Goal: Task Accomplishment & Management: Manage account settings

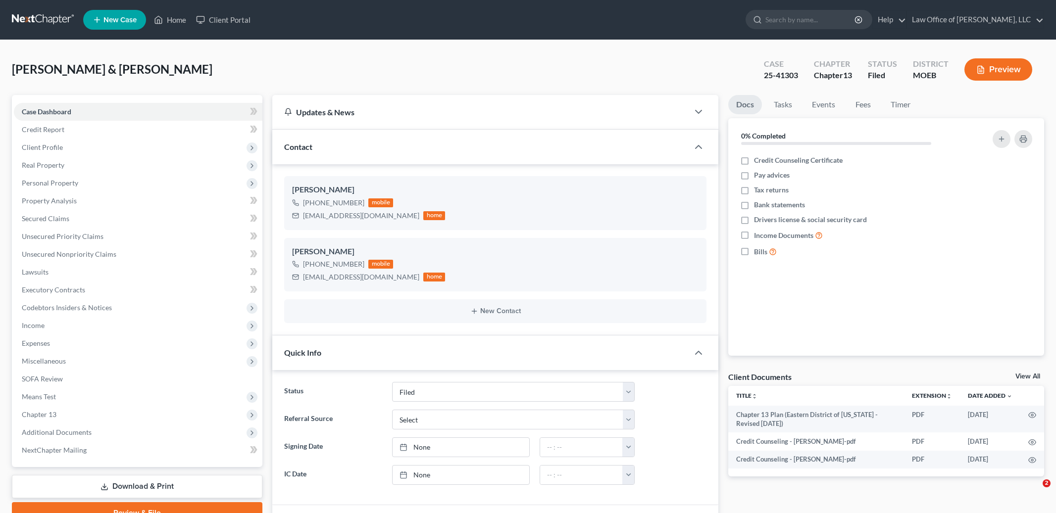
select select "2"
click at [167, 19] on link "Home" at bounding box center [170, 20] width 42 height 18
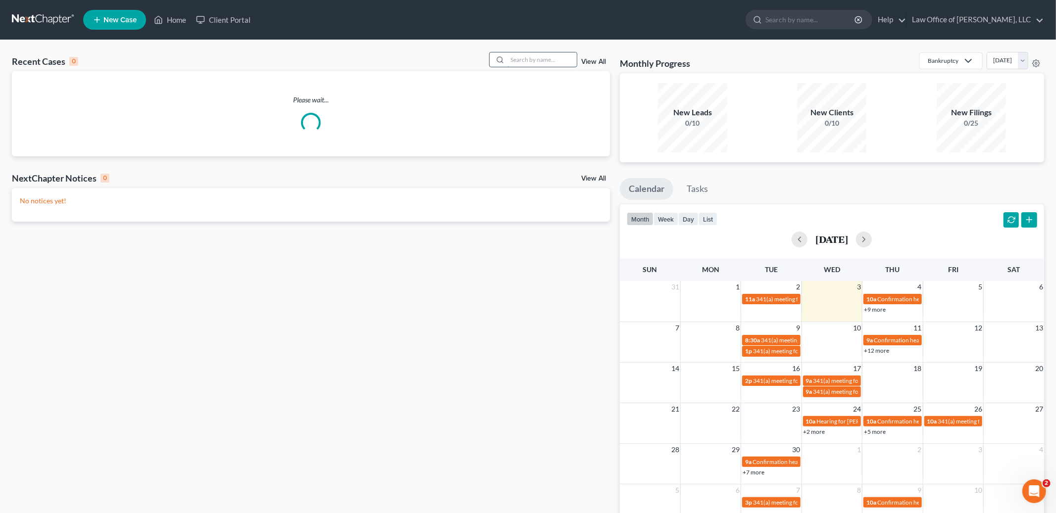
click at [532, 57] on input "search" at bounding box center [541, 59] width 69 height 14
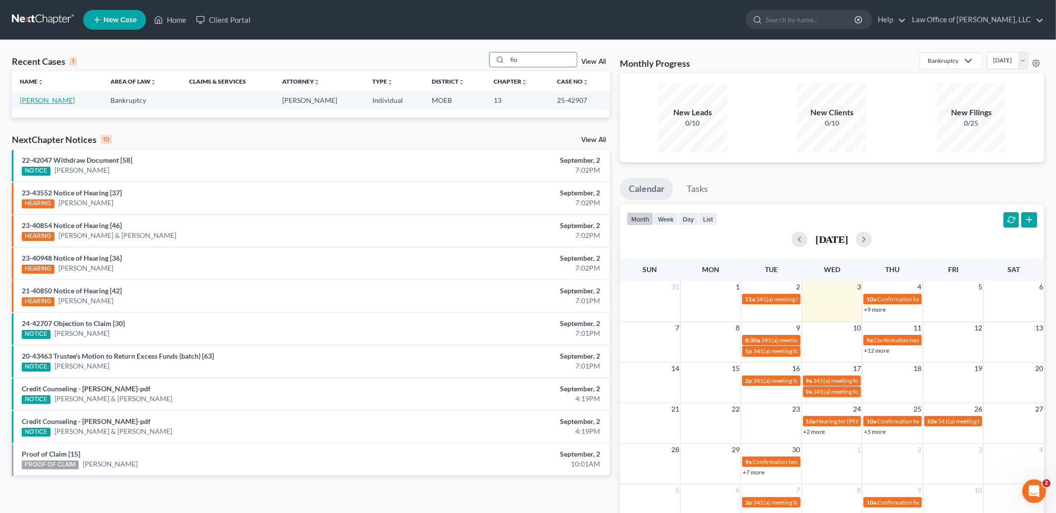
type input "fio"
click at [50, 98] on link "[PERSON_NAME]" at bounding box center [47, 100] width 55 height 8
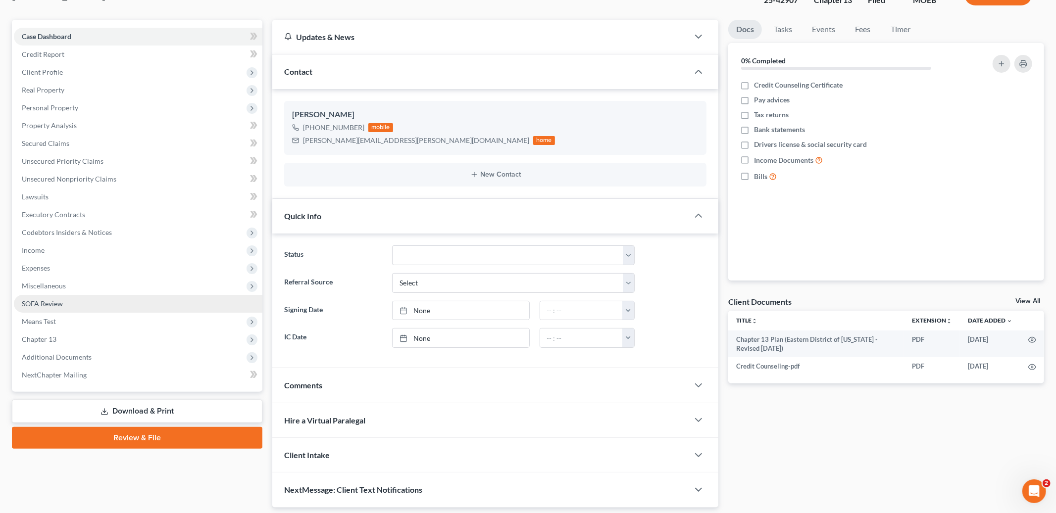
scroll to position [80, 0]
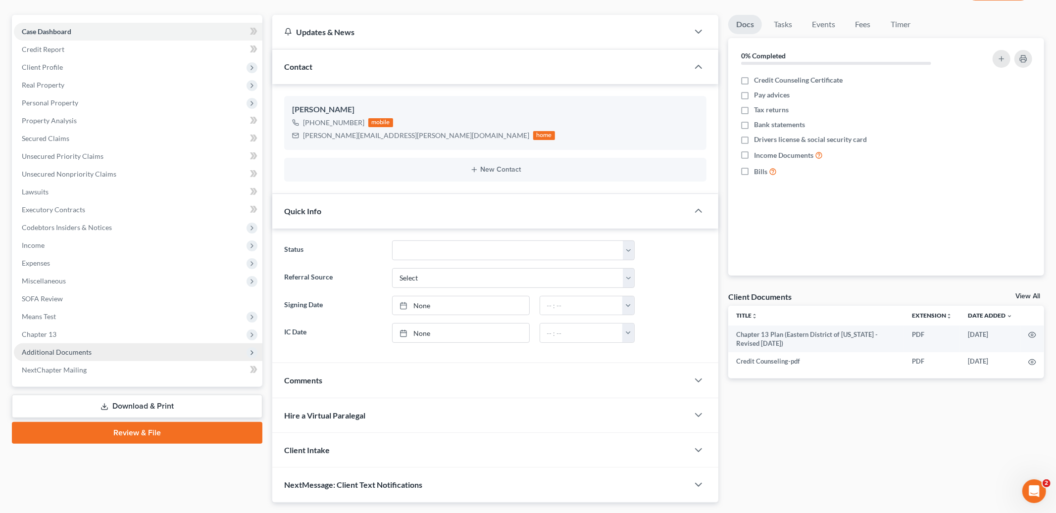
click at [76, 351] on span "Additional Documents" at bounding box center [57, 352] width 70 height 8
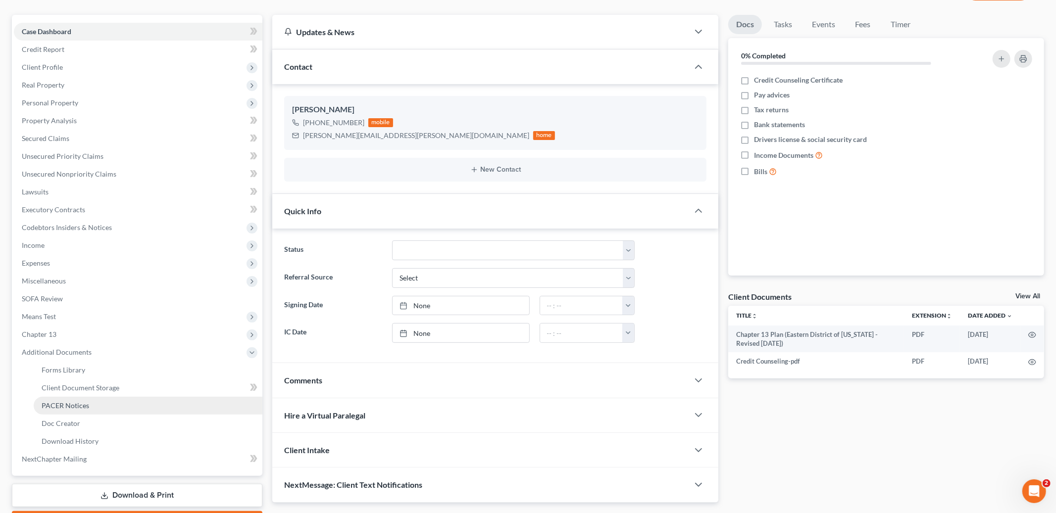
click at [79, 405] on span "PACER Notices" at bounding box center [66, 405] width 48 height 8
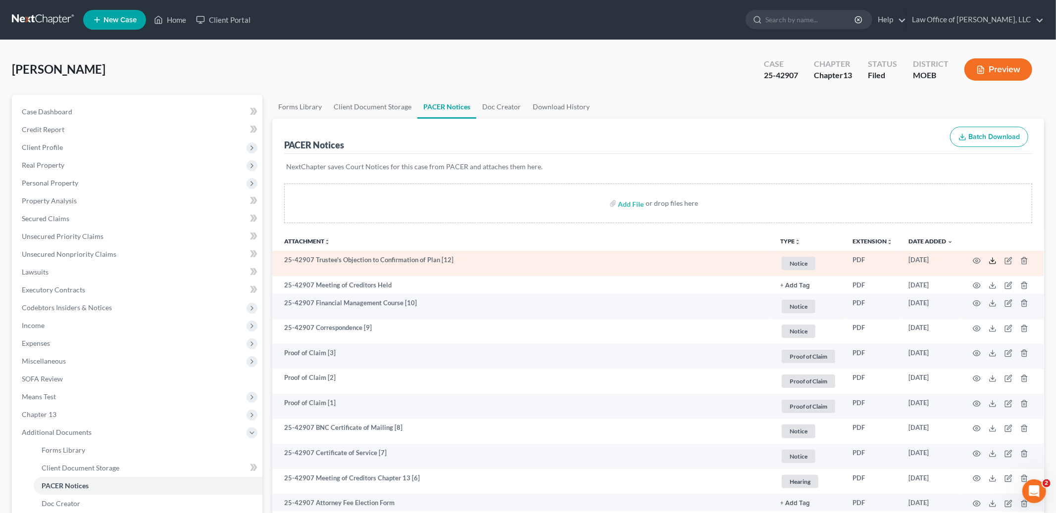
click at [993, 263] on icon at bounding box center [993, 261] width 8 height 8
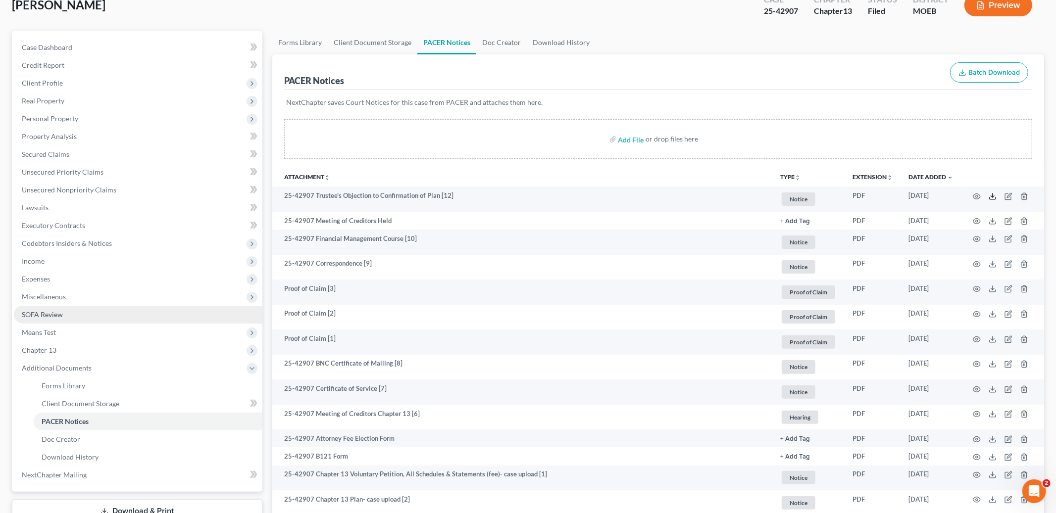
scroll to position [194, 0]
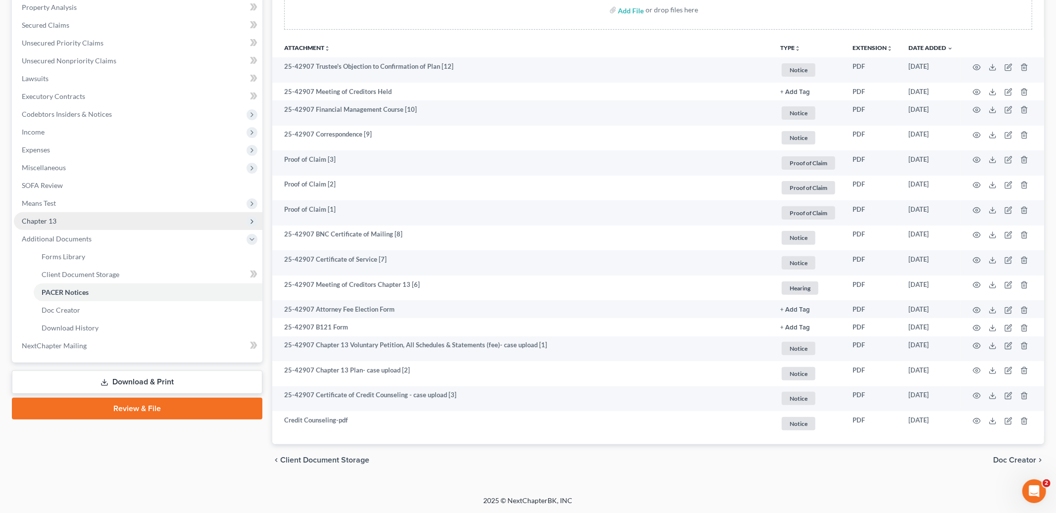
click at [74, 219] on span "Chapter 13" at bounding box center [138, 221] width 248 height 18
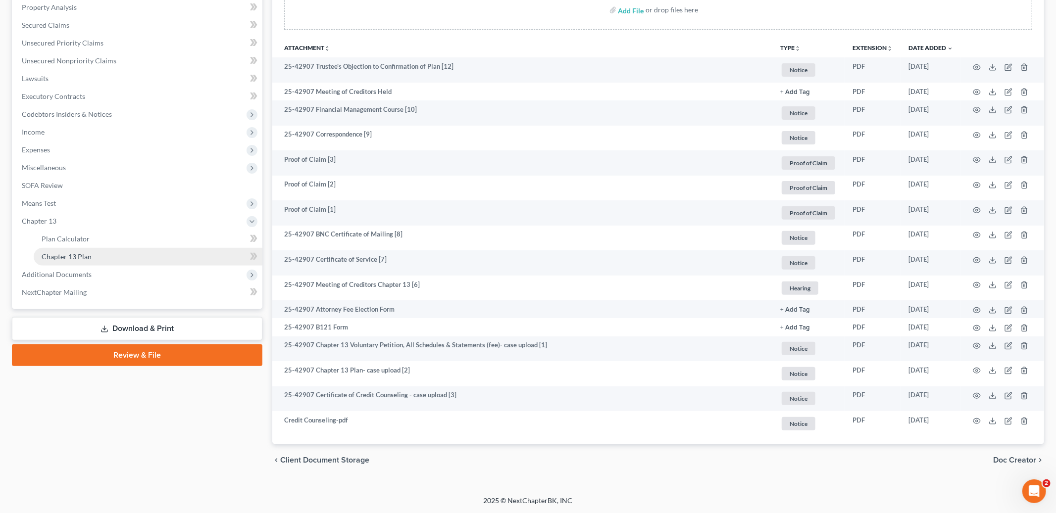
click at [79, 254] on span "Chapter 13 Plan" at bounding box center [67, 256] width 50 height 8
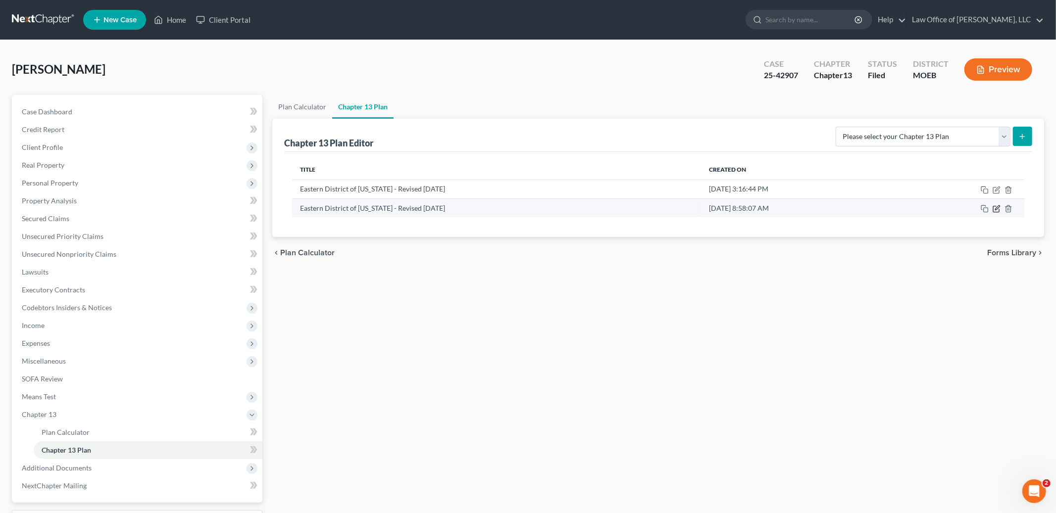
click at [996, 210] on icon "button" at bounding box center [996, 209] width 8 height 8
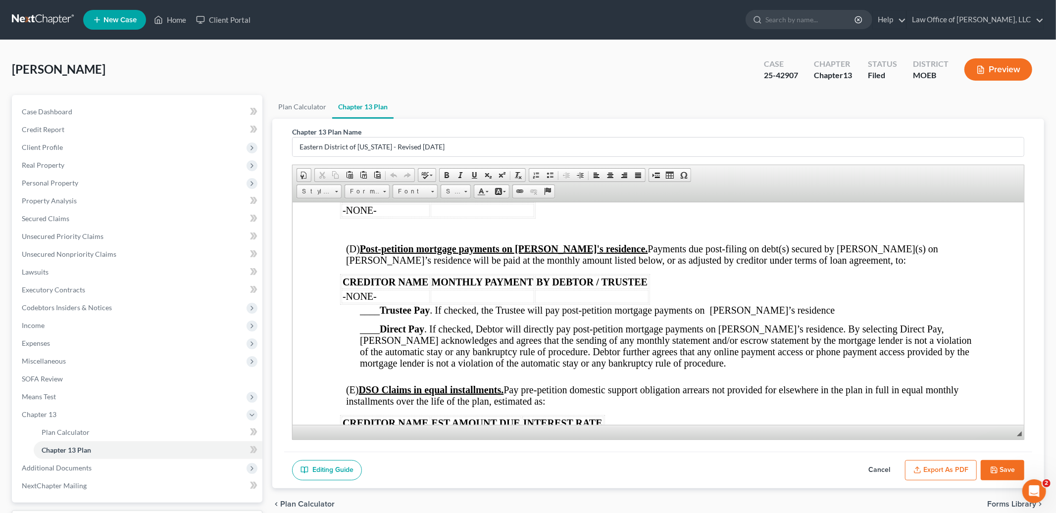
scroll to position [1284, 0]
drag, startPoint x: 538, startPoint y: 297, endPoint x: 644, endPoint y: 301, distance: 106.5
click at [644, 289] on span "BY DEBTOR / TRUSTEE" at bounding box center [591, 283] width 111 height 11
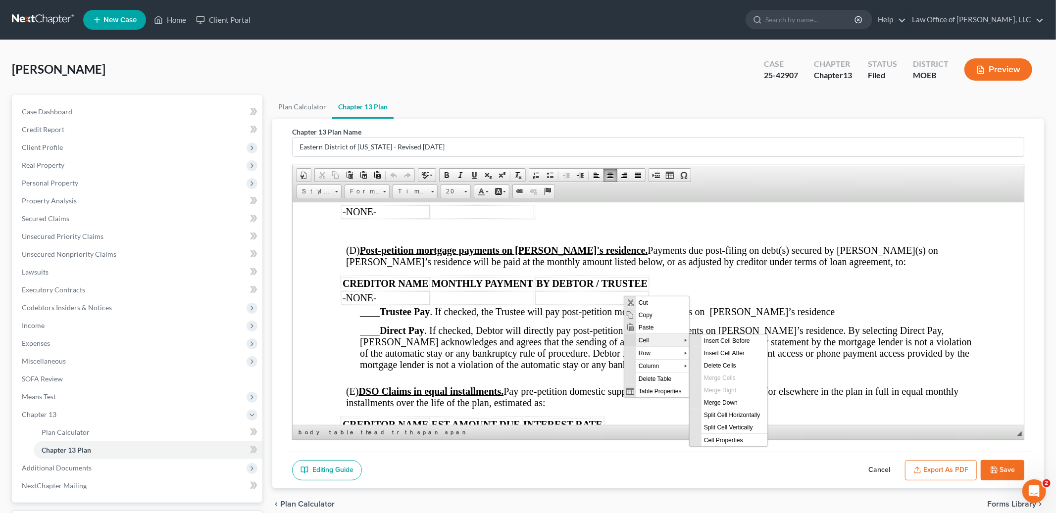
scroll to position [0, 0]
click at [713, 390] on span "Delete Columns" at bounding box center [734, 391] width 66 height 12
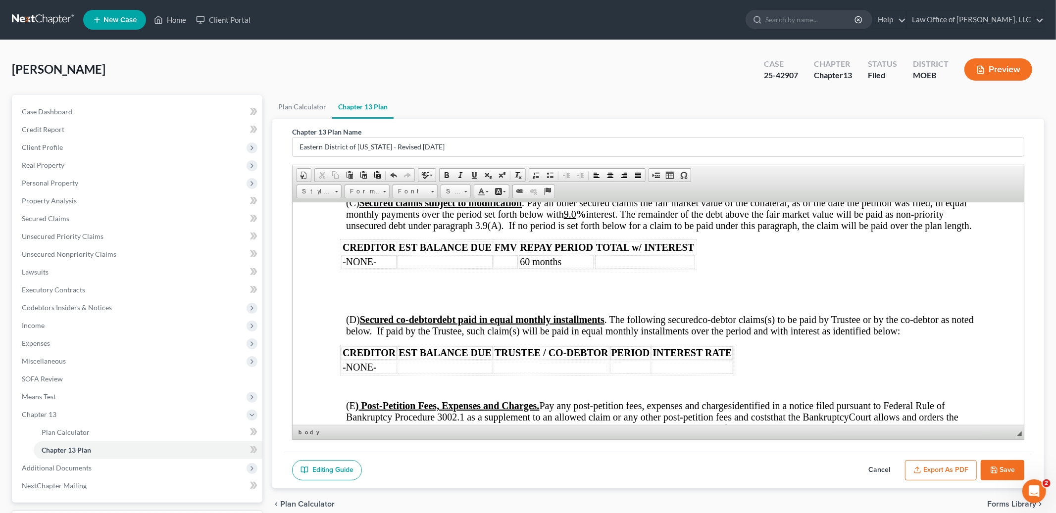
scroll to position [1828, 0]
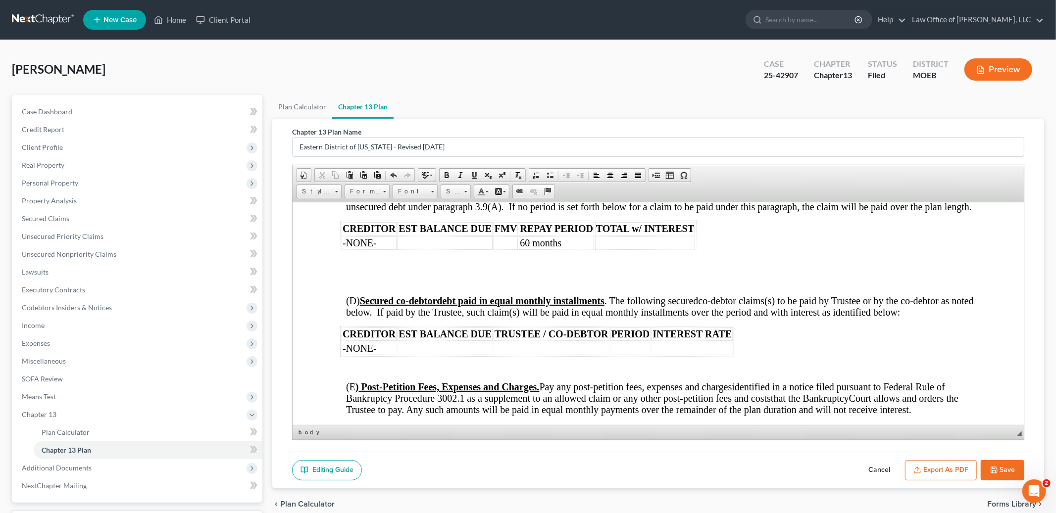
click at [1002, 468] on button "Save" at bounding box center [1003, 470] width 44 height 21
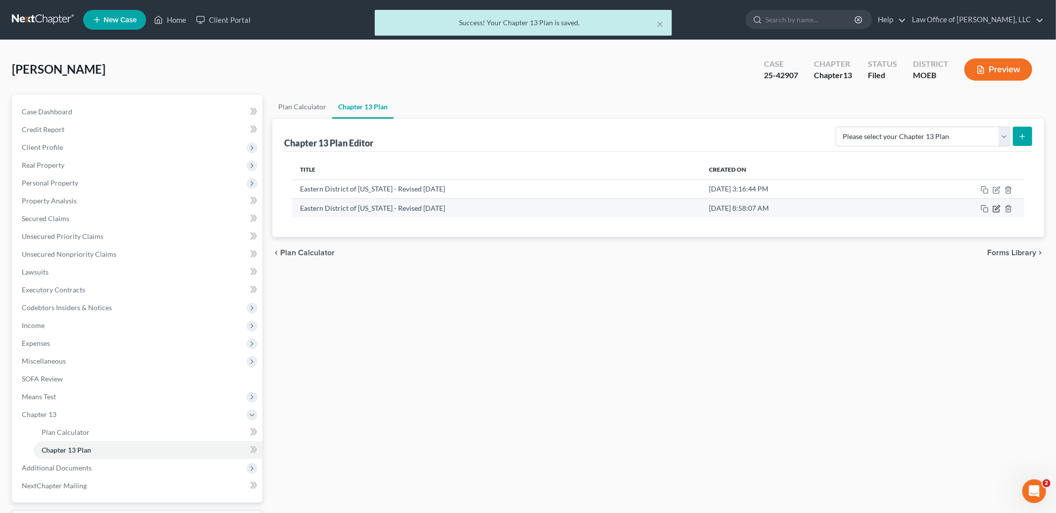
click at [996, 210] on icon "button" at bounding box center [996, 209] width 8 height 8
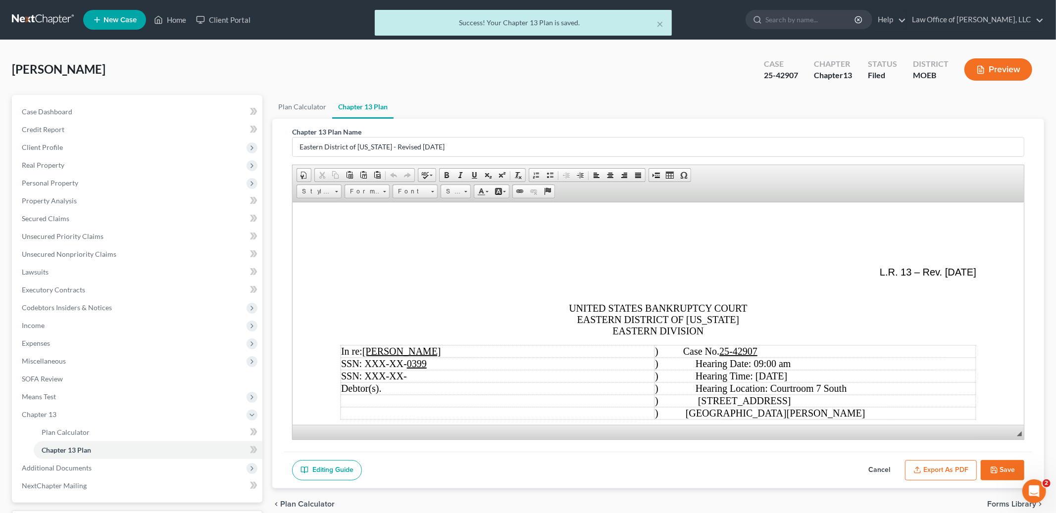
scroll to position [0, 0]
click at [950, 475] on button "Export as PDF" at bounding box center [941, 470] width 72 height 21
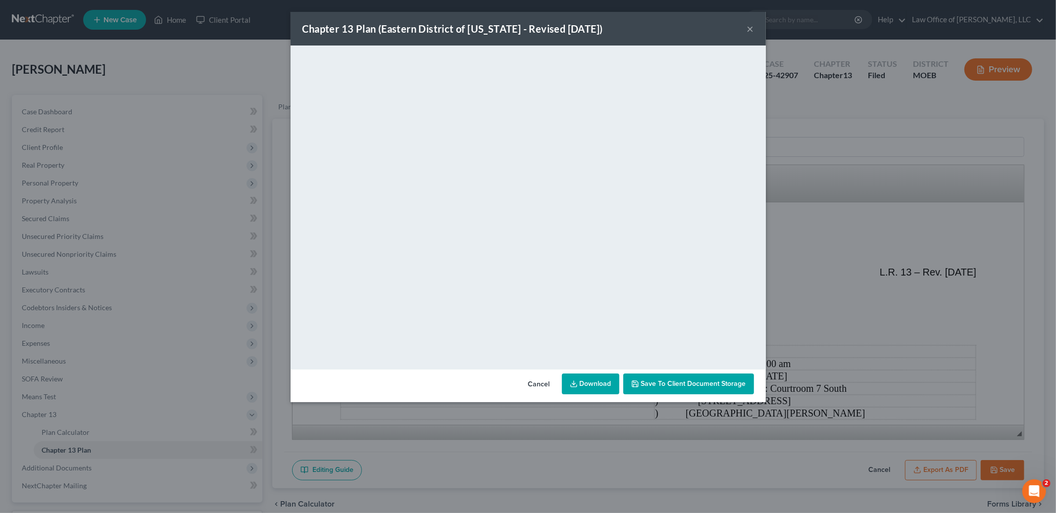
click at [599, 386] on link "Download" at bounding box center [590, 384] width 57 height 21
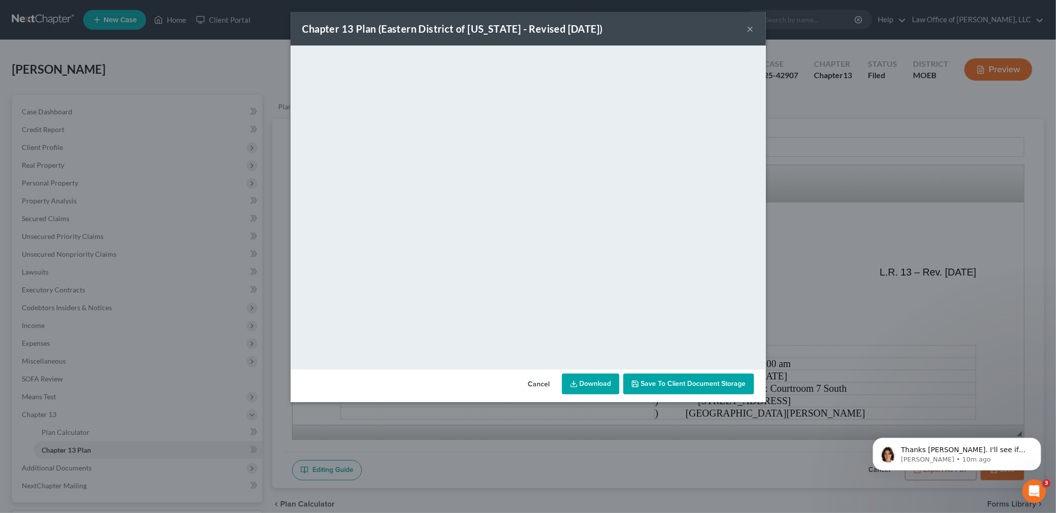
click at [751, 26] on button "×" at bounding box center [750, 29] width 7 height 12
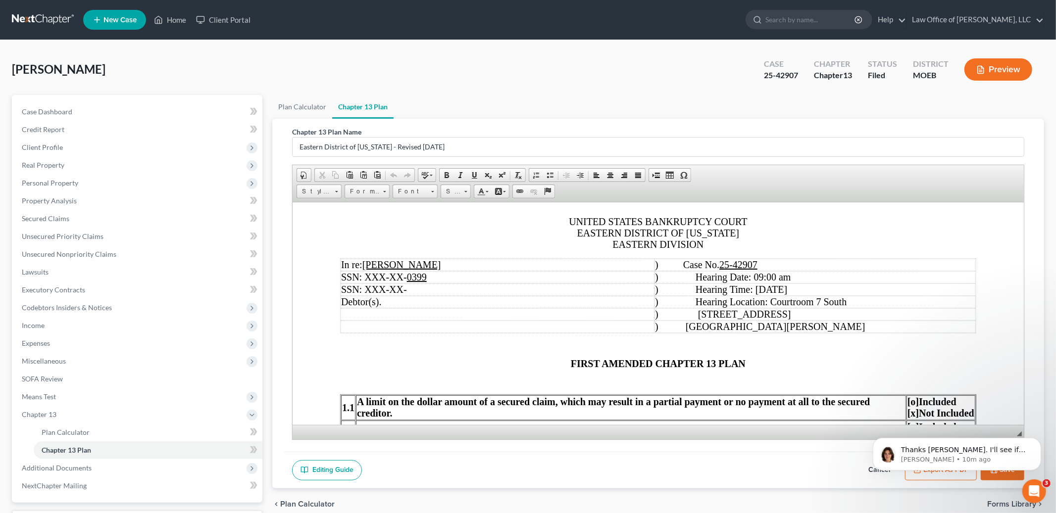
scroll to position [90, 0]
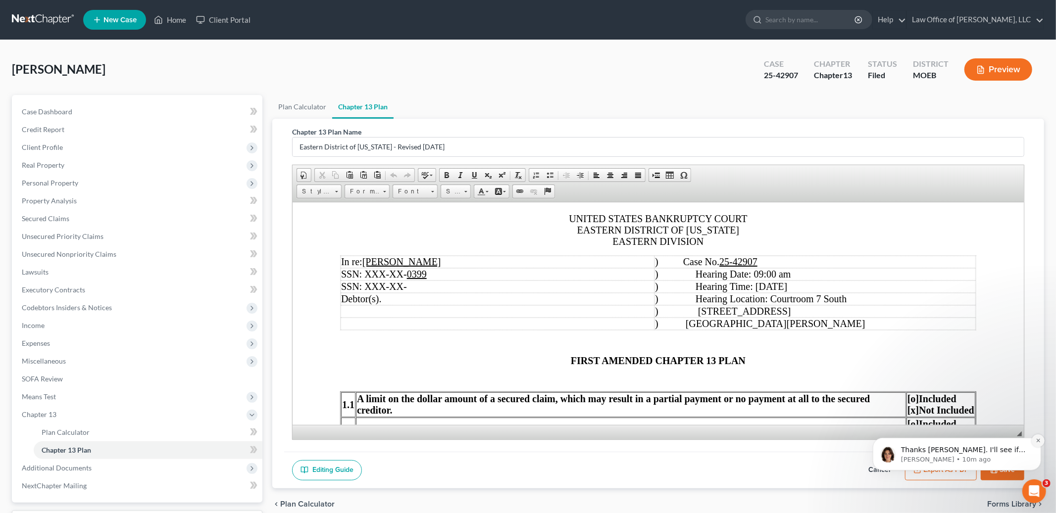
click at [1035, 441] on icon "Dismiss notification" at bounding box center [1037, 440] width 5 height 5
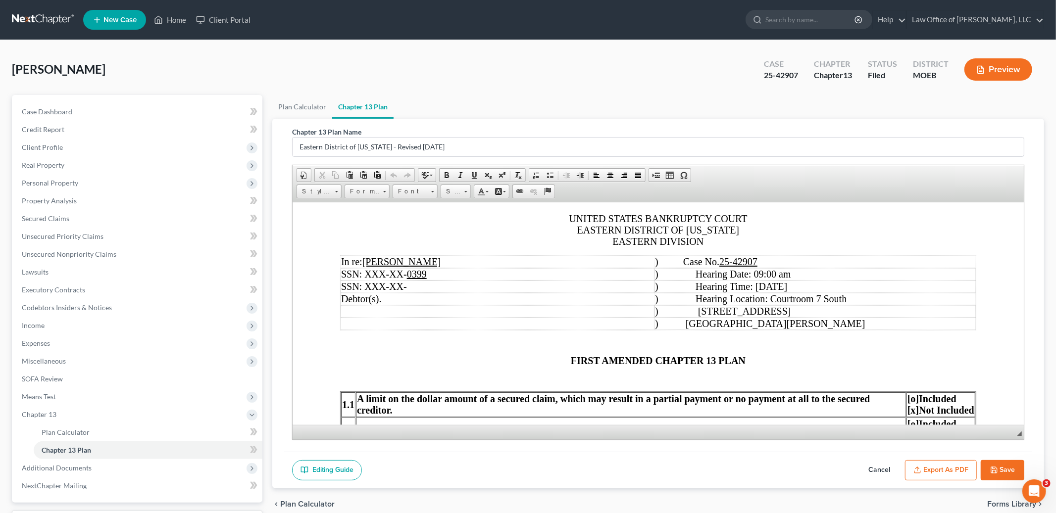
click at [1008, 471] on button "Save" at bounding box center [1003, 470] width 44 height 21
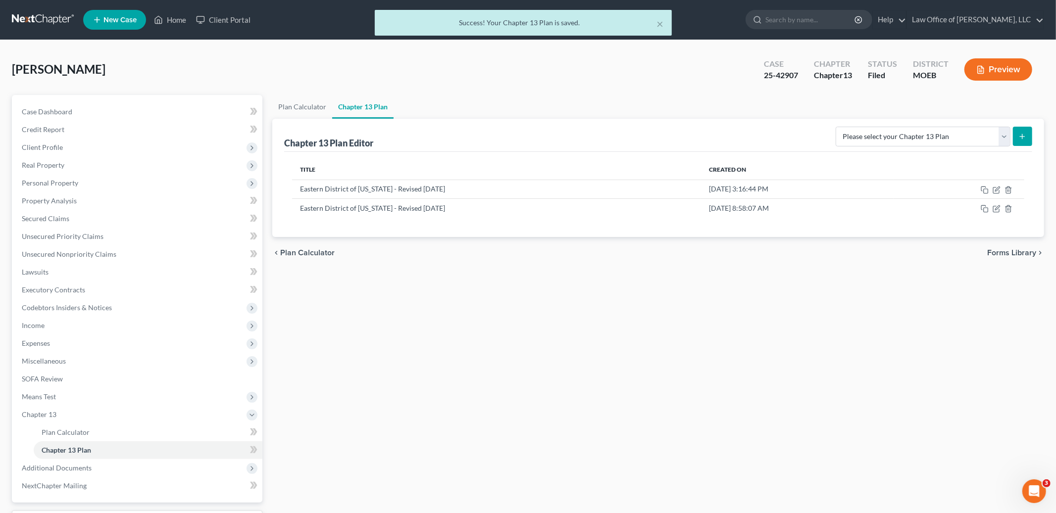
click at [175, 21] on div "× Success! Your Chapter 13 Plan is saved." at bounding box center [523, 25] width 1056 height 31
click at [173, 18] on div "× Success! Your Chapter 13 Plan is saved." at bounding box center [523, 25] width 1056 height 31
click at [660, 26] on button "×" at bounding box center [660, 24] width 7 height 12
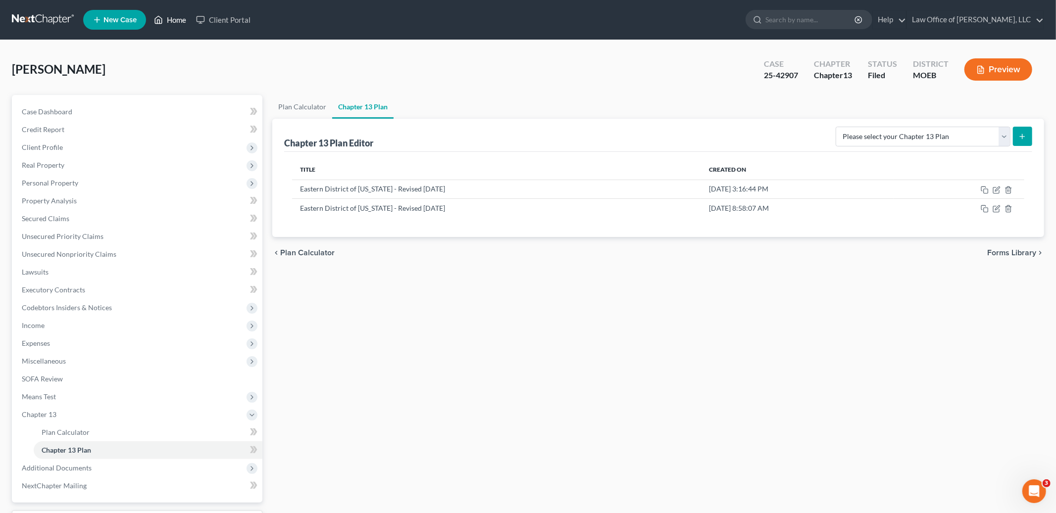
click at [170, 21] on link "Home" at bounding box center [170, 20] width 42 height 18
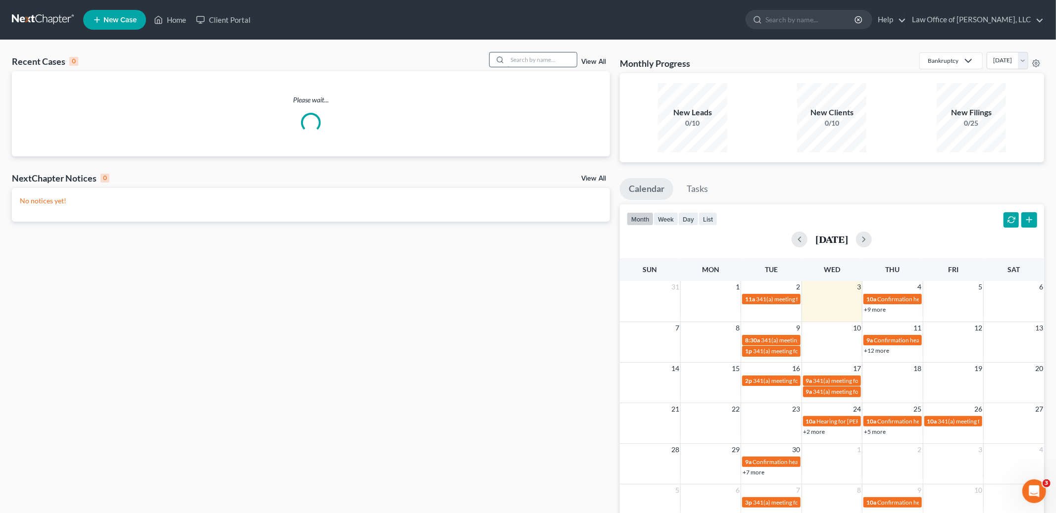
click at [520, 64] on input "search" at bounding box center [541, 59] width 69 height 14
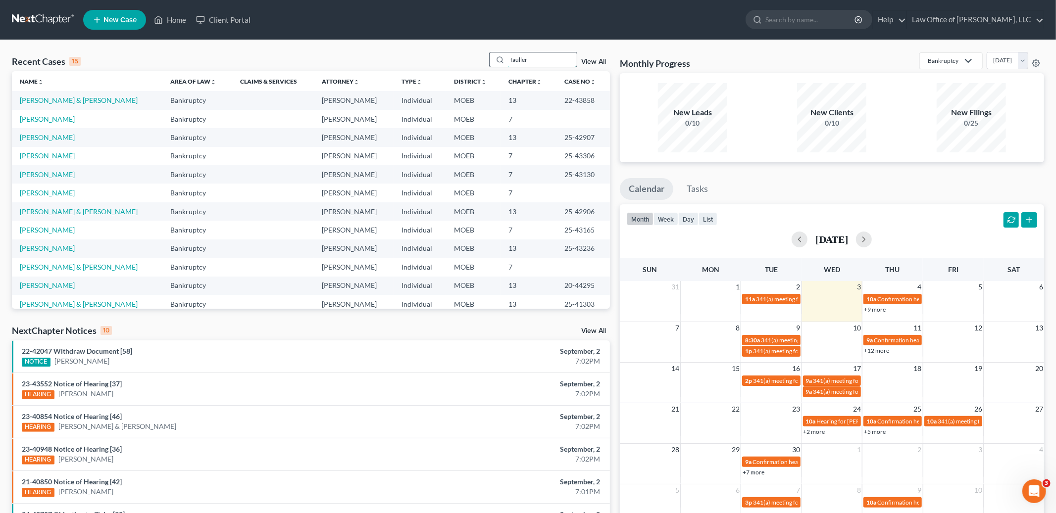
type input "fauller"
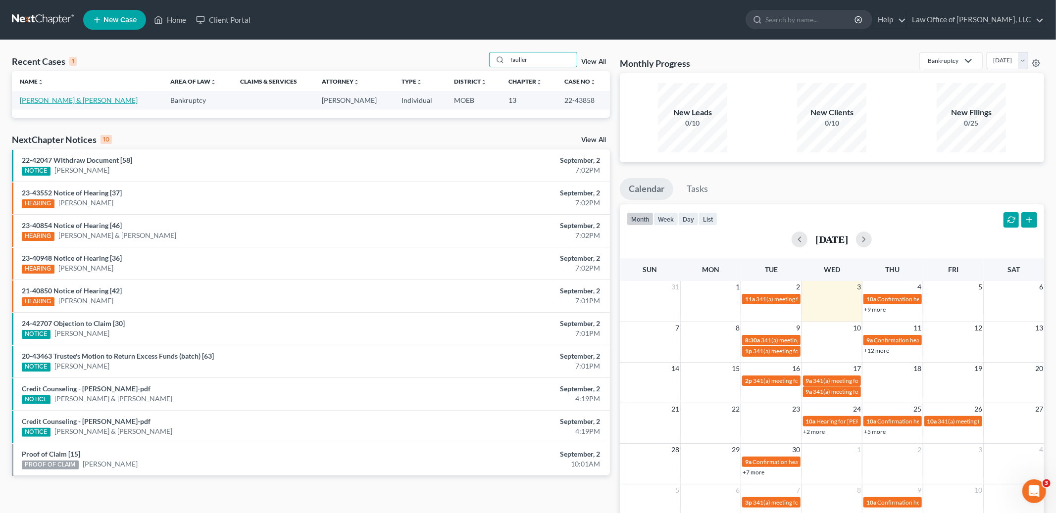
click at [60, 101] on link "[PERSON_NAME] & [PERSON_NAME]" at bounding box center [79, 100] width 118 height 8
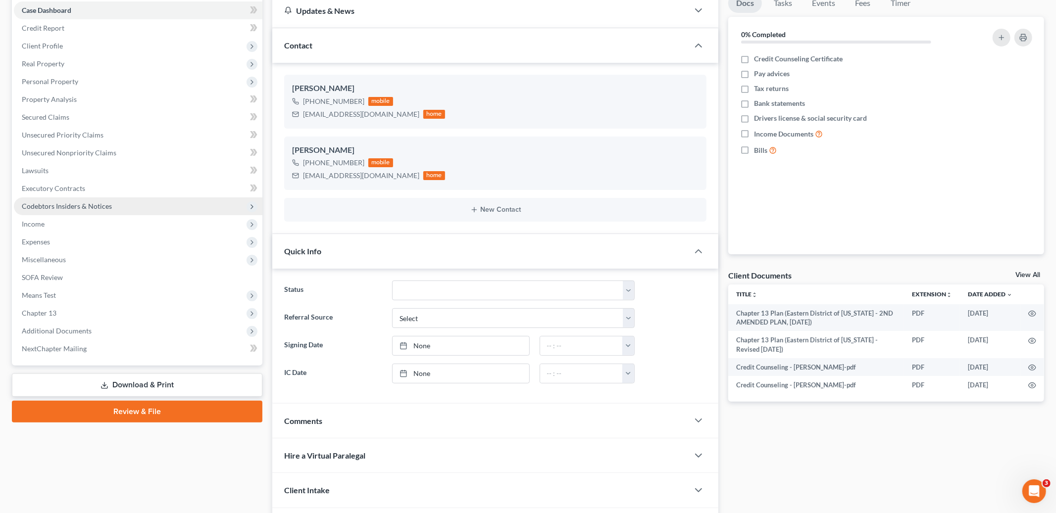
scroll to position [169, 0]
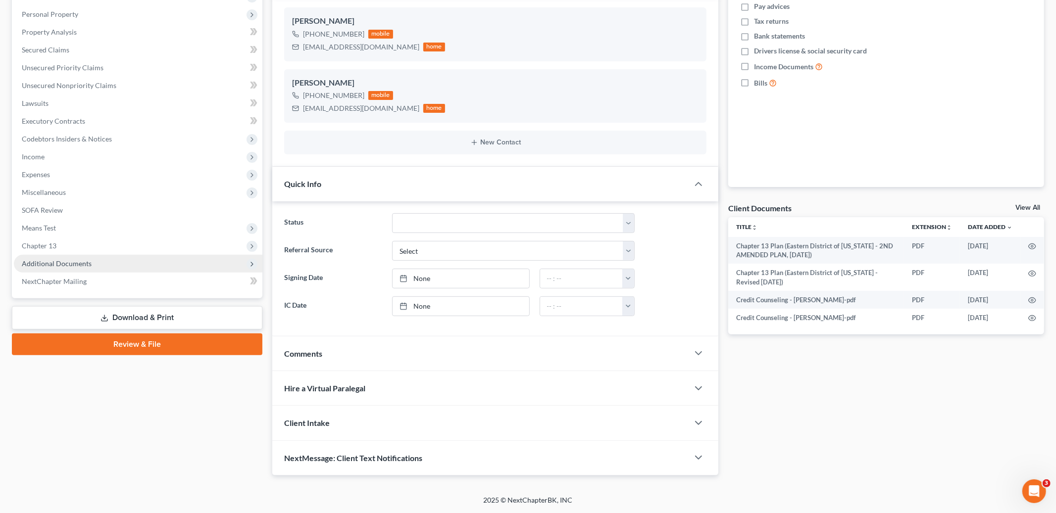
click at [58, 261] on span "Additional Documents" at bounding box center [57, 263] width 70 height 8
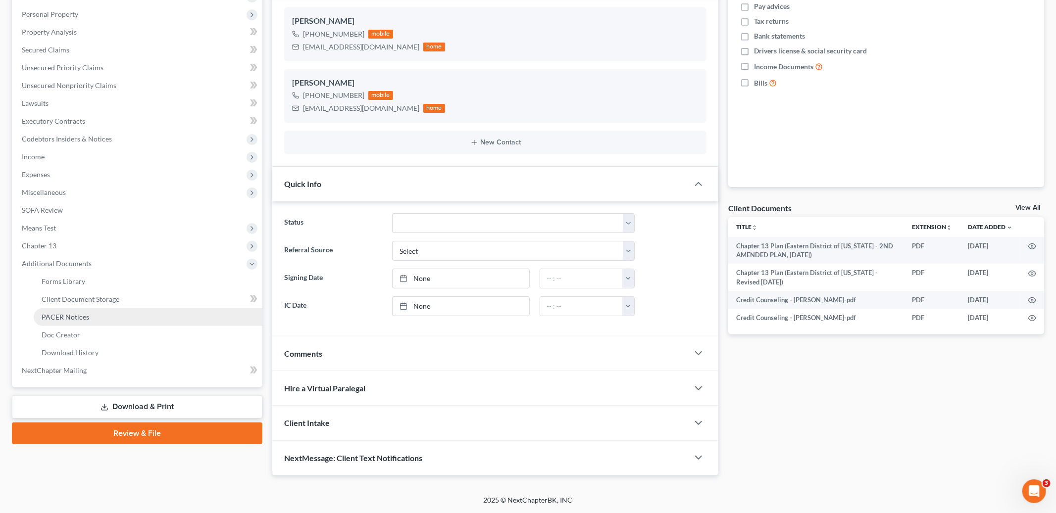
click at [65, 316] on span "PACER Notices" at bounding box center [66, 317] width 48 height 8
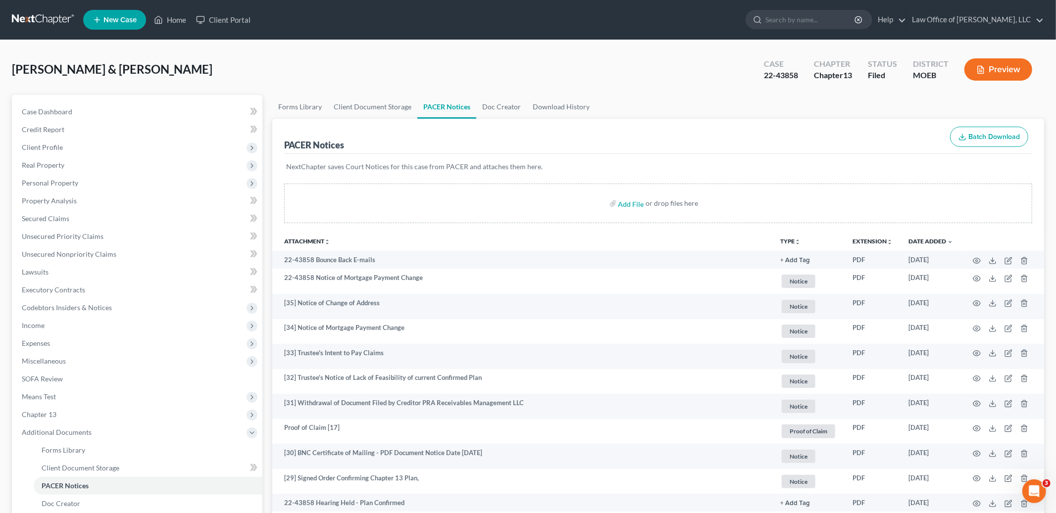
scroll to position [16, 0]
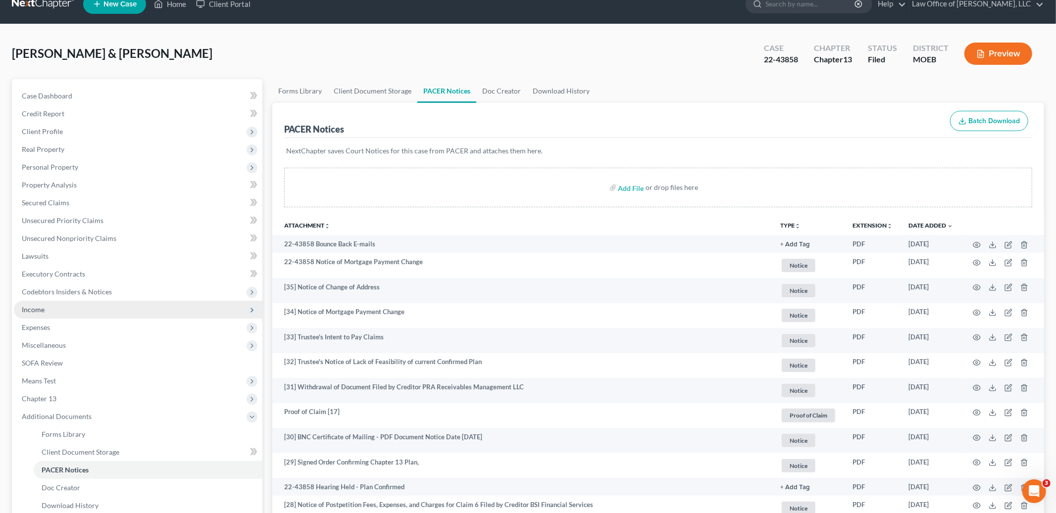
click at [44, 312] on span "Income" at bounding box center [33, 309] width 23 height 8
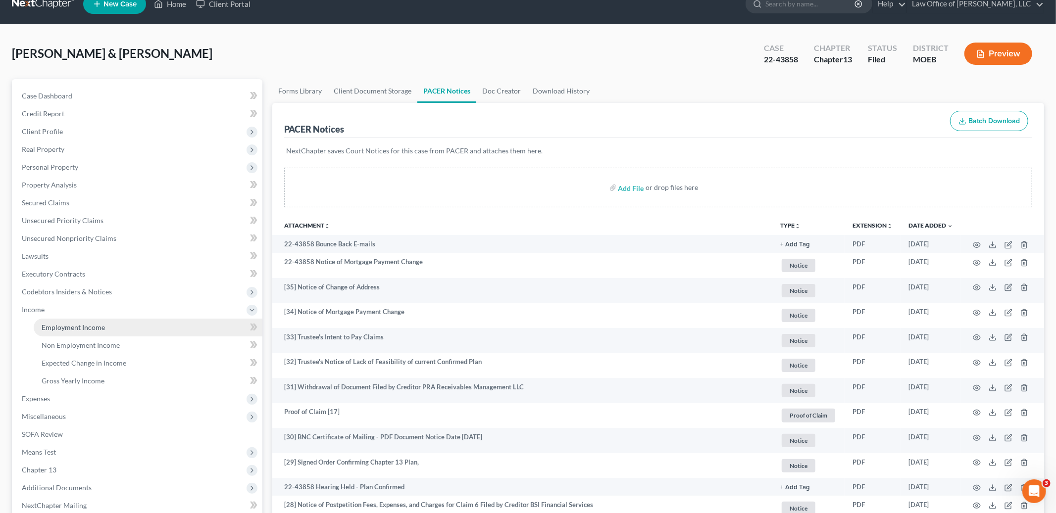
click at [62, 321] on link "Employment Income" at bounding box center [148, 328] width 229 height 18
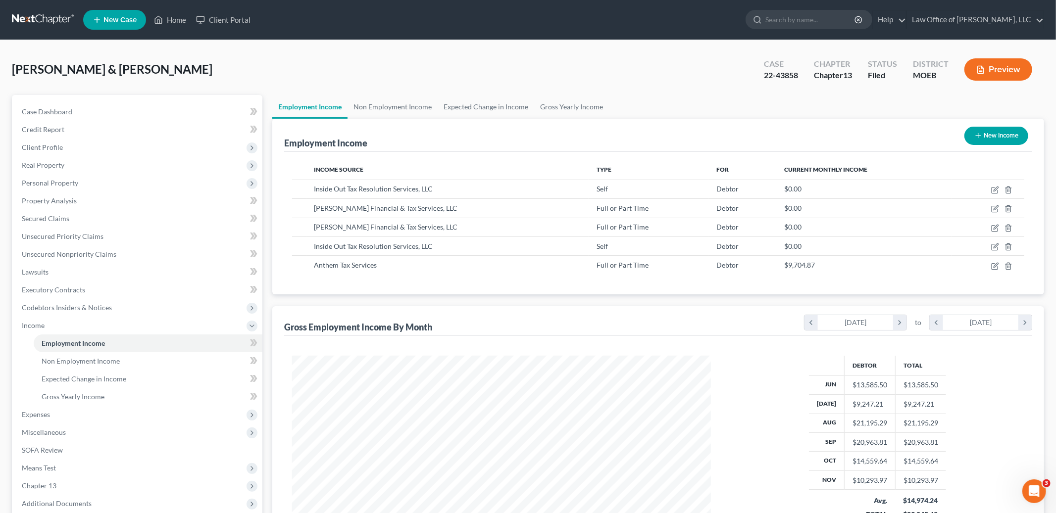
scroll to position [209, 439]
click at [996, 265] on icon "button" at bounding box center [995, 265] width 4 height 4
select select "0"
select select "4"
select select "2"
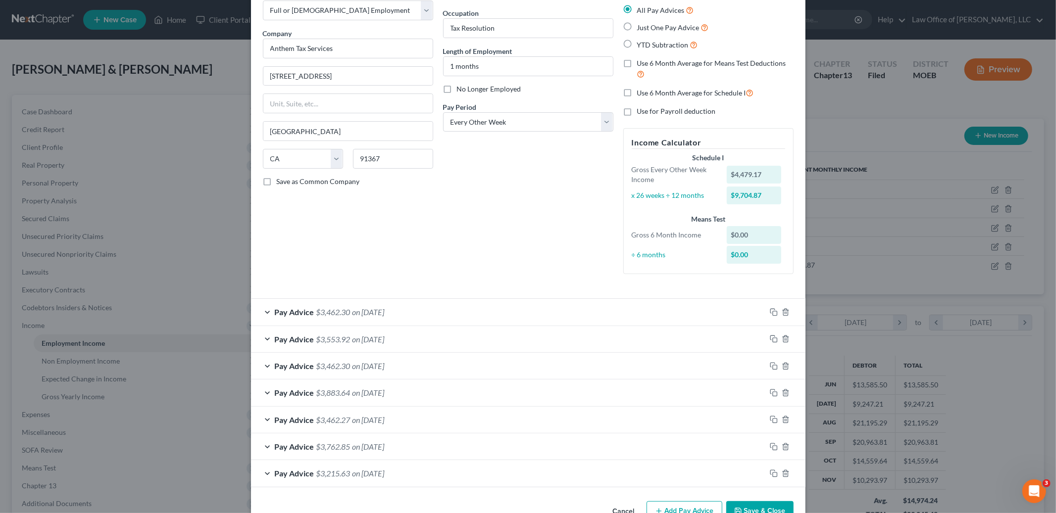
scroll to position [83, 0]
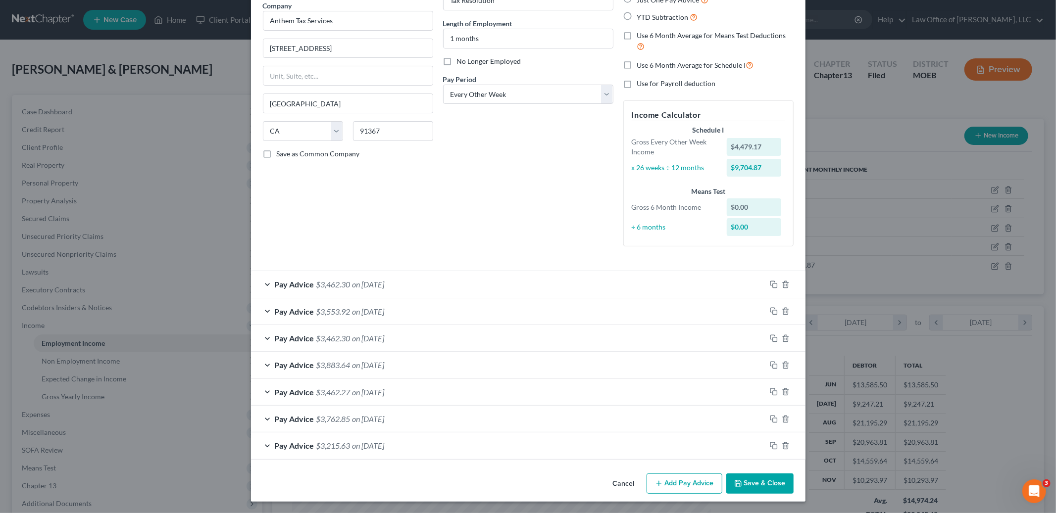
click at [364, 310] on span "on [DATE]" at bounding box center [368, 311] width 32 height 9
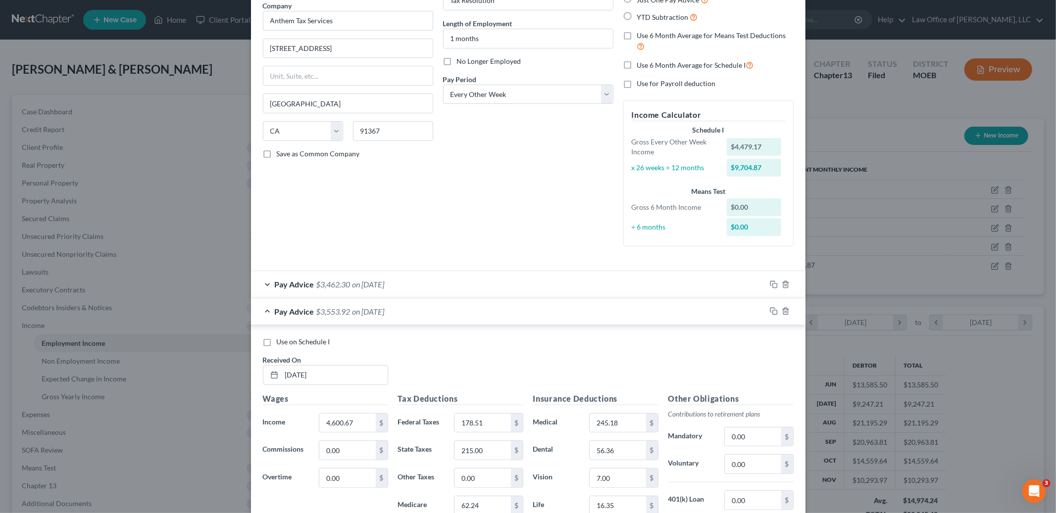
click at [277, 344] on label "Use on Schedule I" at bounding box center [303, 342] width 53 height 10
click at [281, 344] on input "Use on Schedule I" at bounding box center [284, 340] width 6 height 6
checkbox input "true"
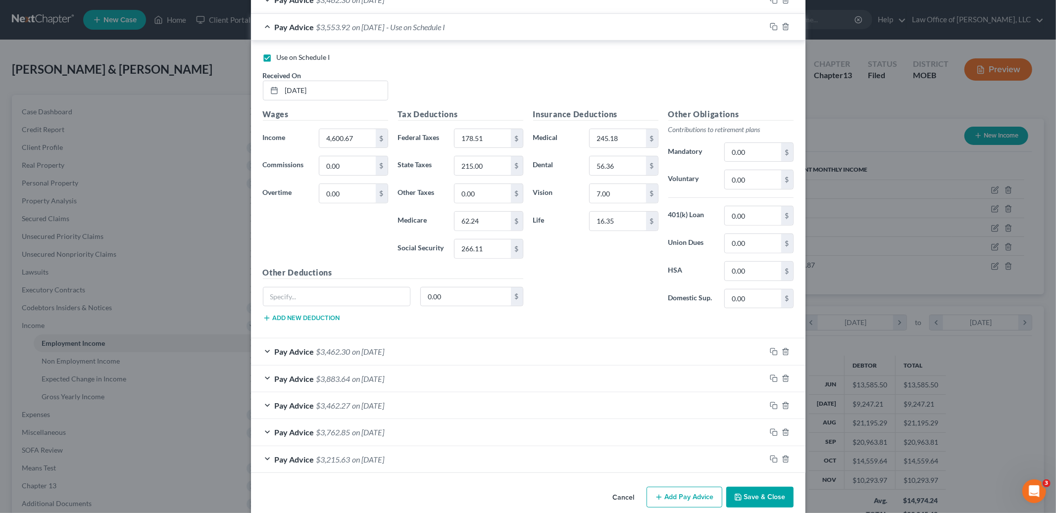
scroll to position [369, 0]
click at [771, 499] on button "Save & Close" at bounding box center [759, 496] width 67 height 21
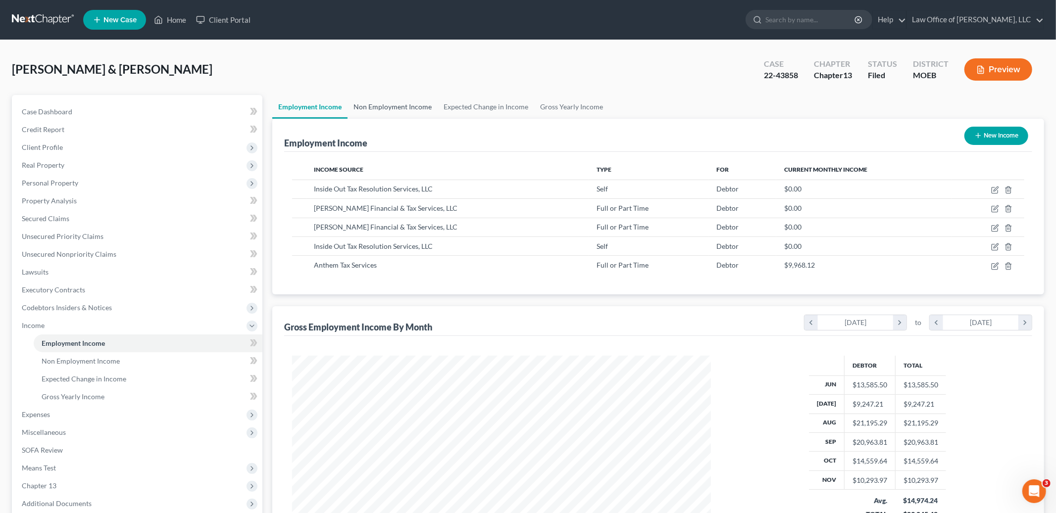
click at [378, 102] on link "Non Employment Income" at bounding box center [392, 107] width 90 height 24
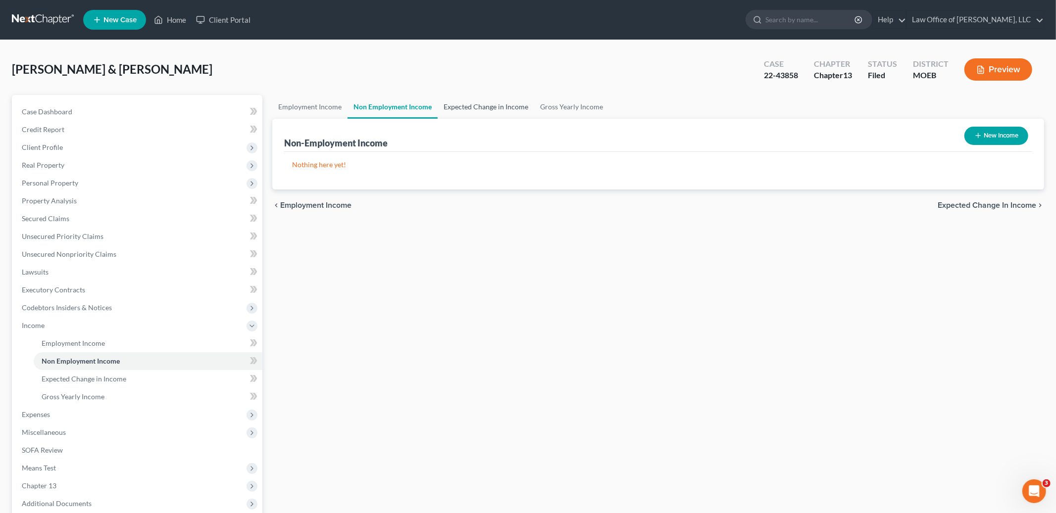
click at [481, 112] on link "Expected Change in Income" at bounding box center [486, 107] width 97 height 24
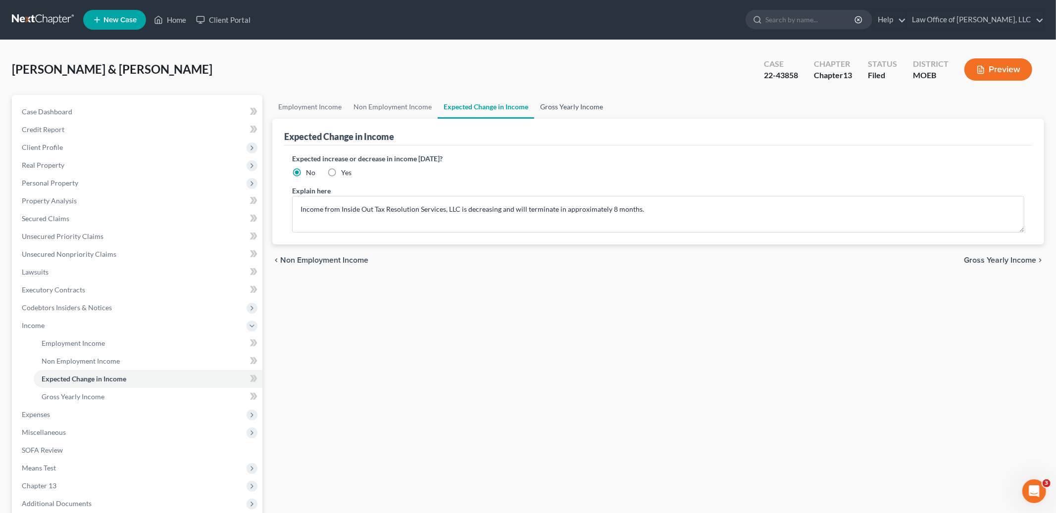
click at [572, 112] on link "Gross Yearly Income" at bounding box center [571, 107] width 75 height 24
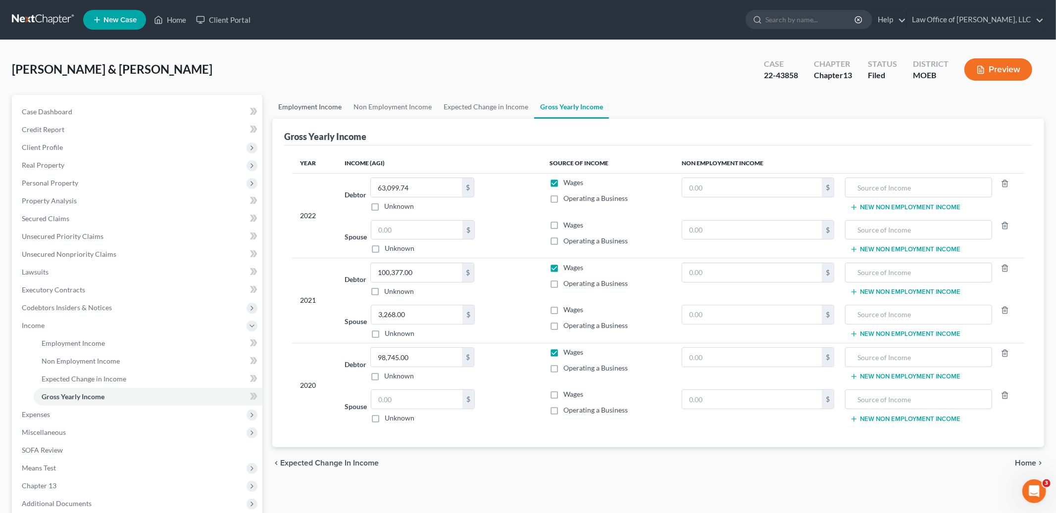
click at [311, 101] on link "Employment Income" at bounding box center [309, 107] width 75 height 24
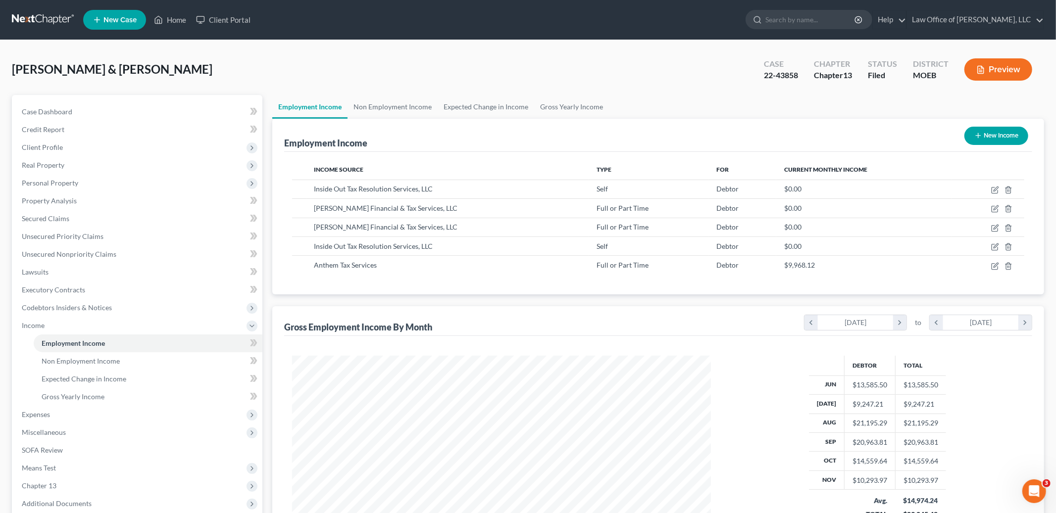
scroll to position [209, 439]
click at [996, 72] on button "Preview" at bounding box center [998, 69] width 68 height 22
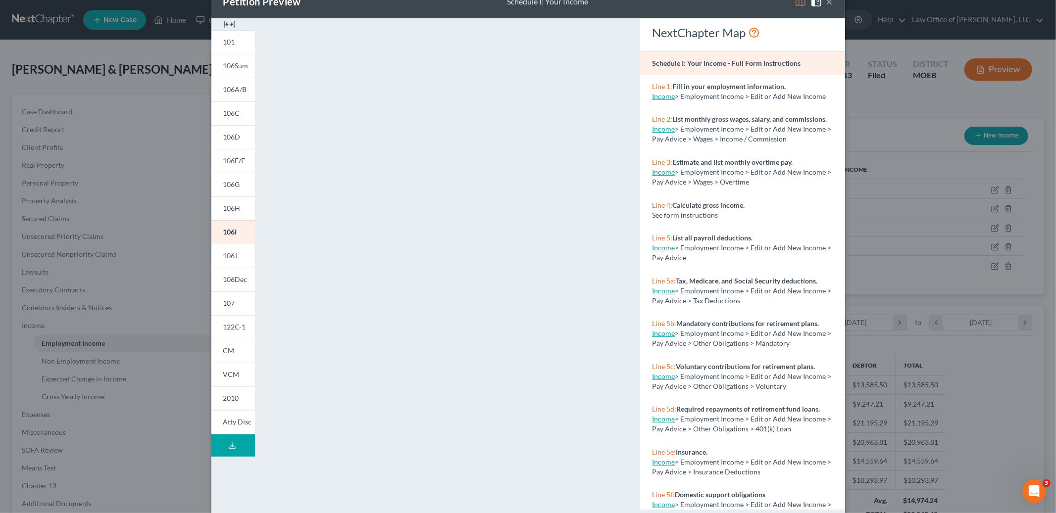
scroll to position [45, 0]
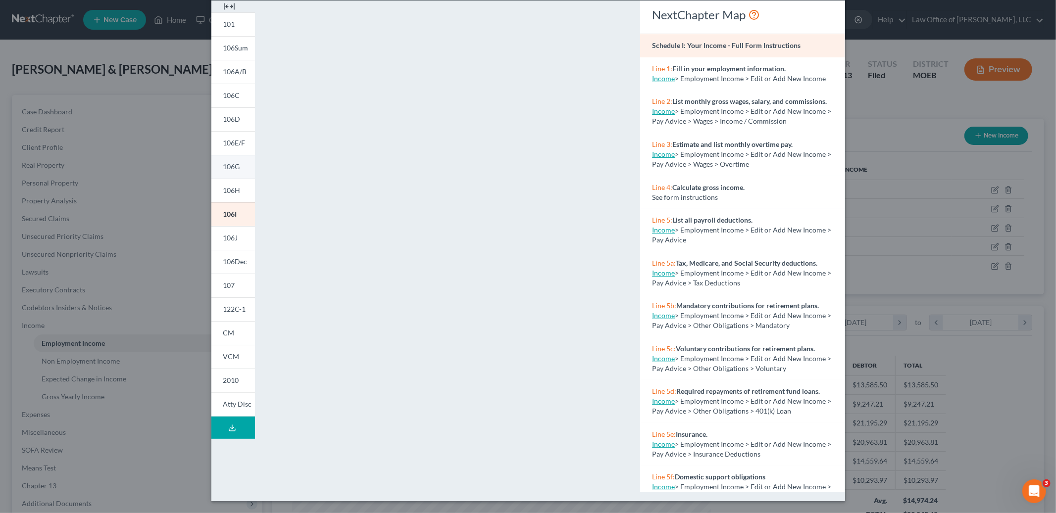
click at [228, 156] on link "106G" at bounding box center [233, 167] width 44 height 24
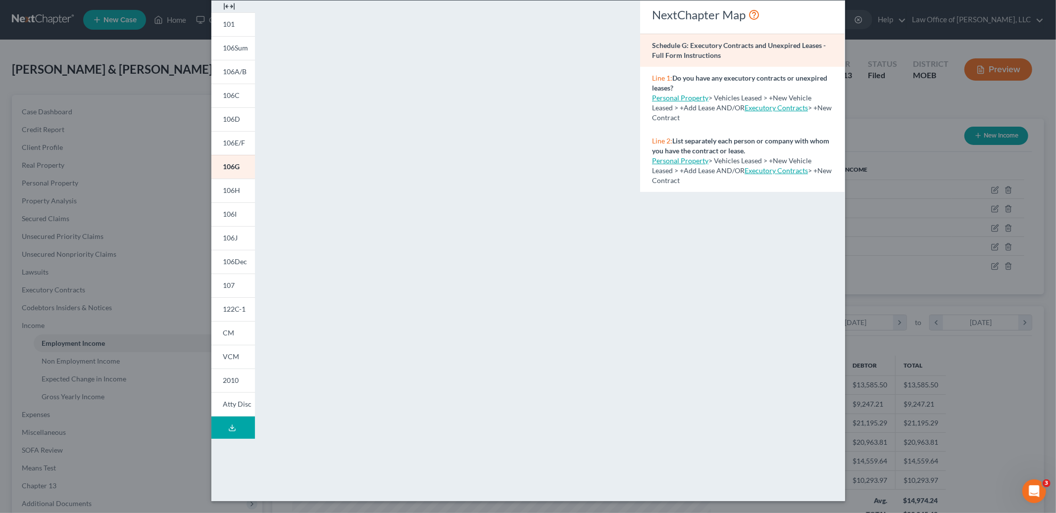
scroll to position [0, 0]
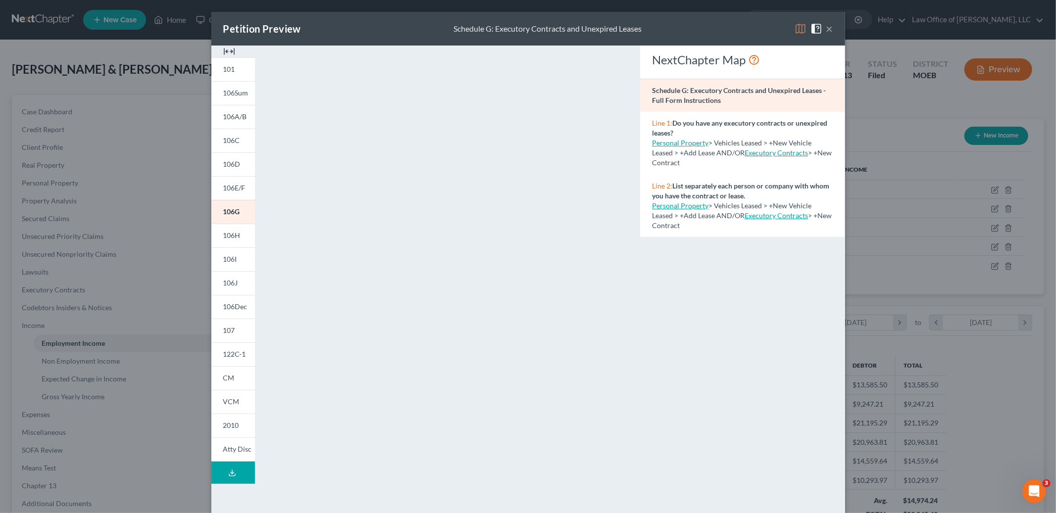
click at [831, 24] on button "×" at bounding box center [829, 29] width 7 height 12
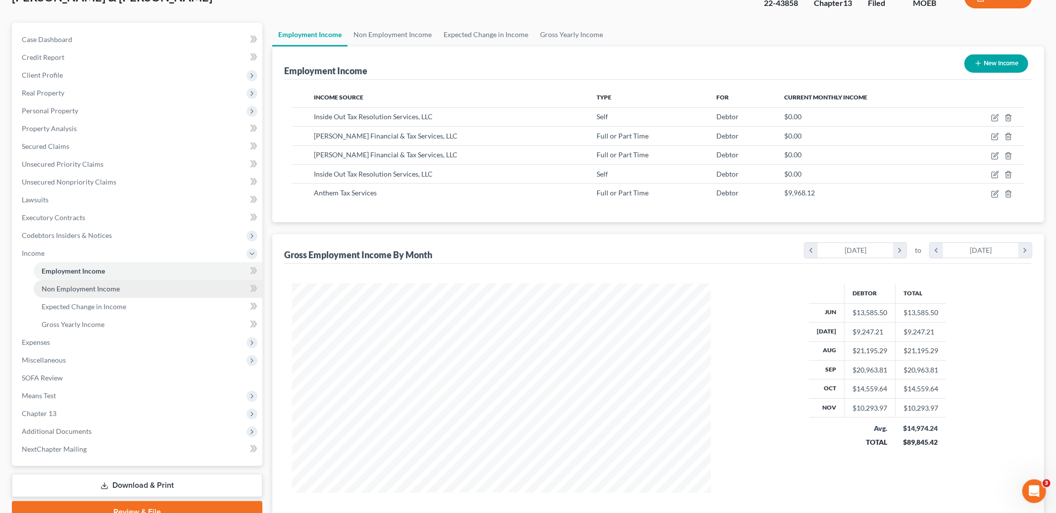
scroll to position [145, 0]
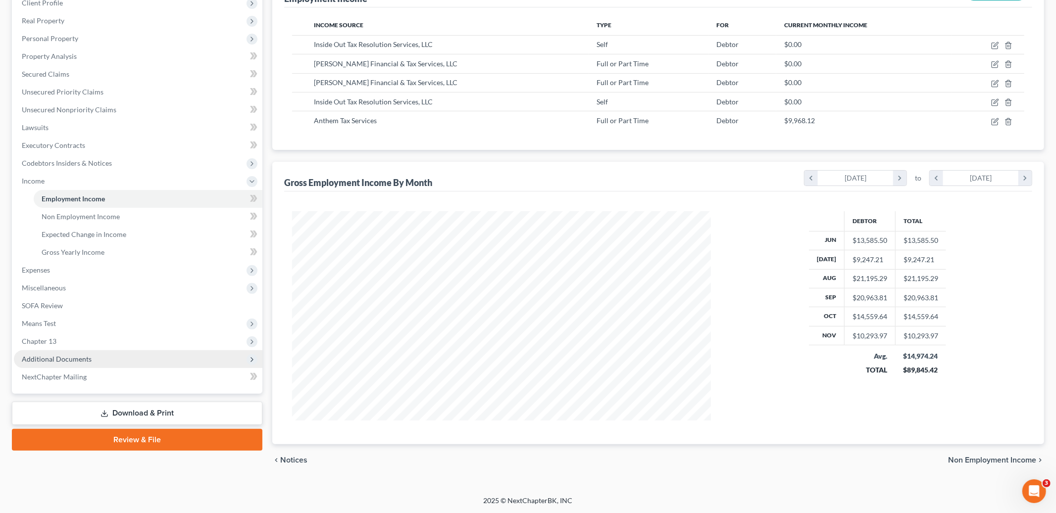
click at [135, 353] on span "Additional Documents" at bounding box center [138, 359] width 248 height 18
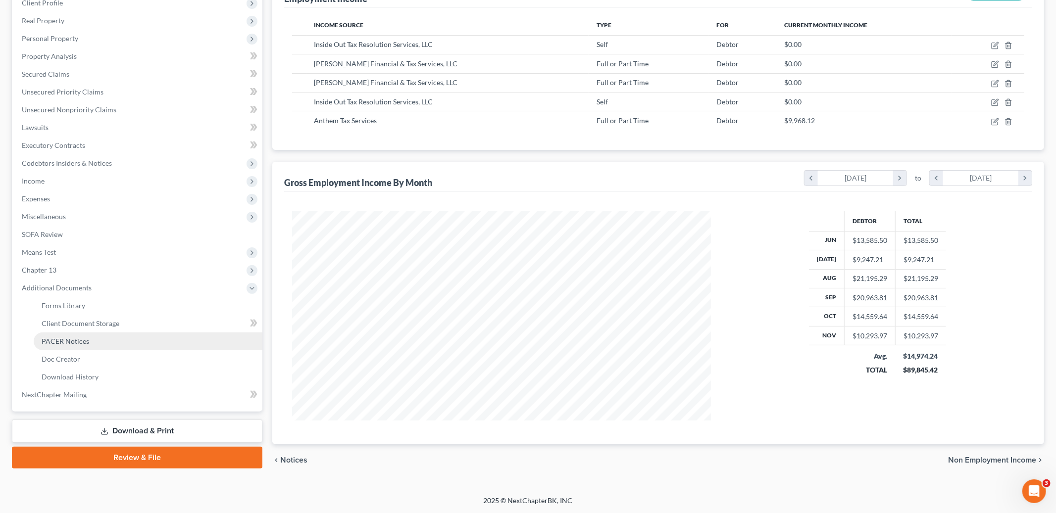
click at [126, 342] on link "PACER Notices" at bounding box center [148, 342] width 229 height 18
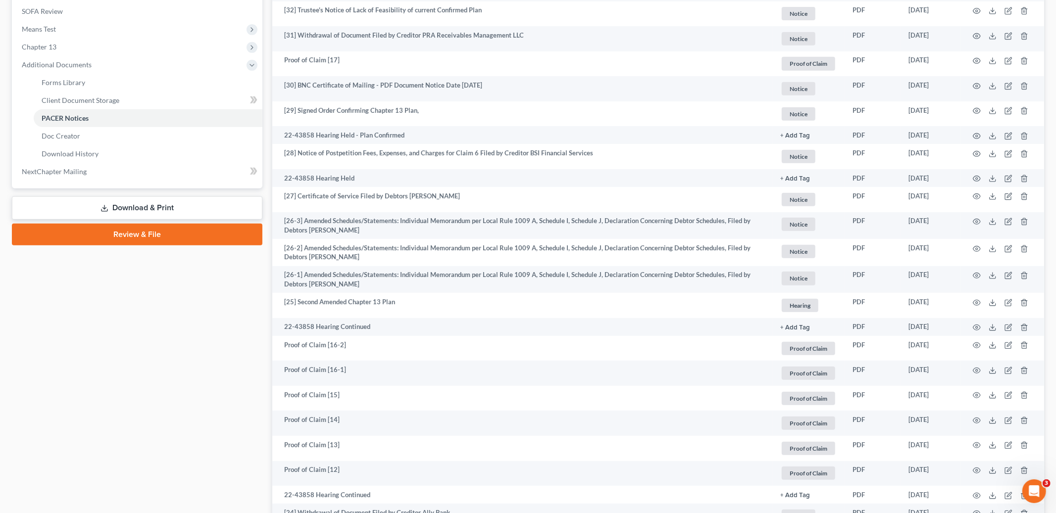
scroll to position [368, 0]
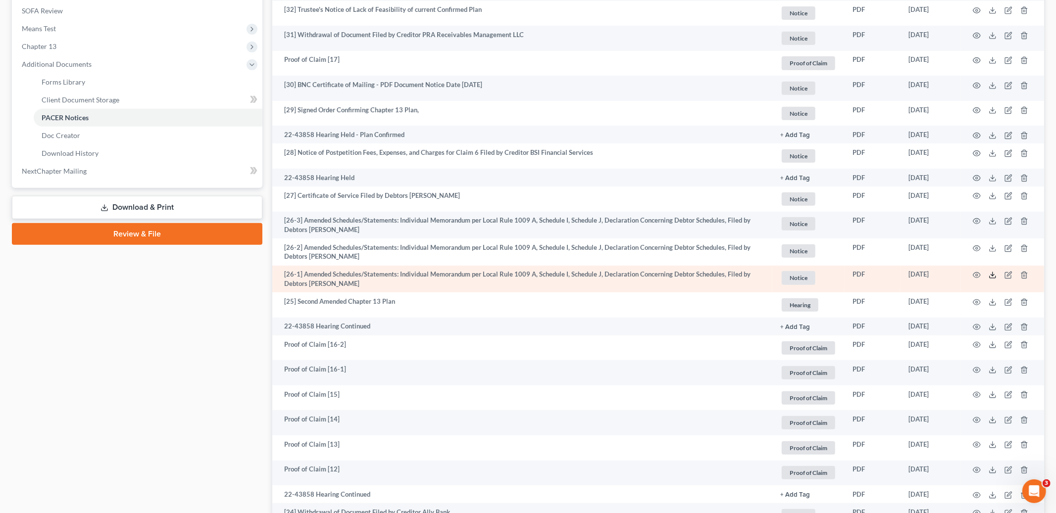
click at [990, 277] on icon at bounding box center [993, 275] width 8 height 8
click at [995, 278] on icon at bounding box center [993, 275] width 8 height 8
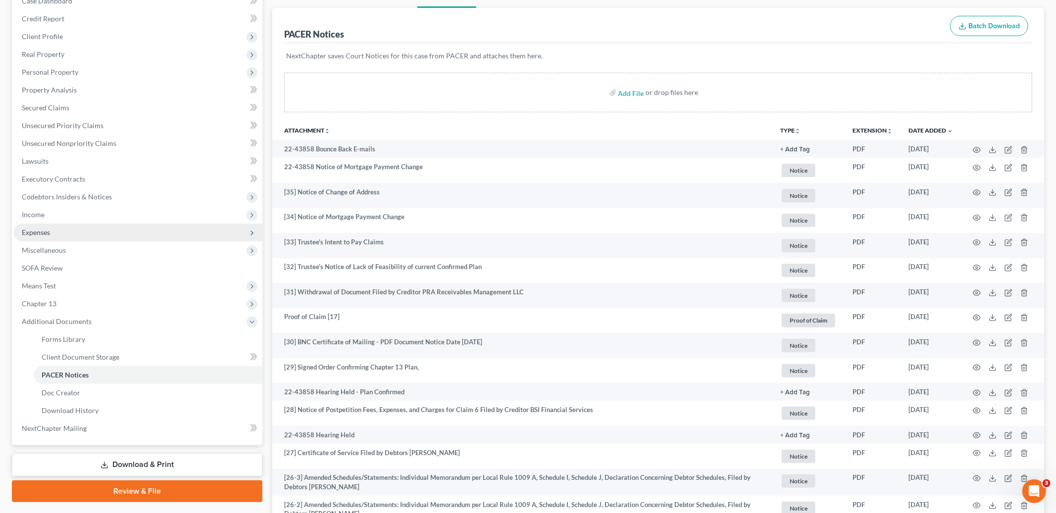
scroll to position [113, 0]
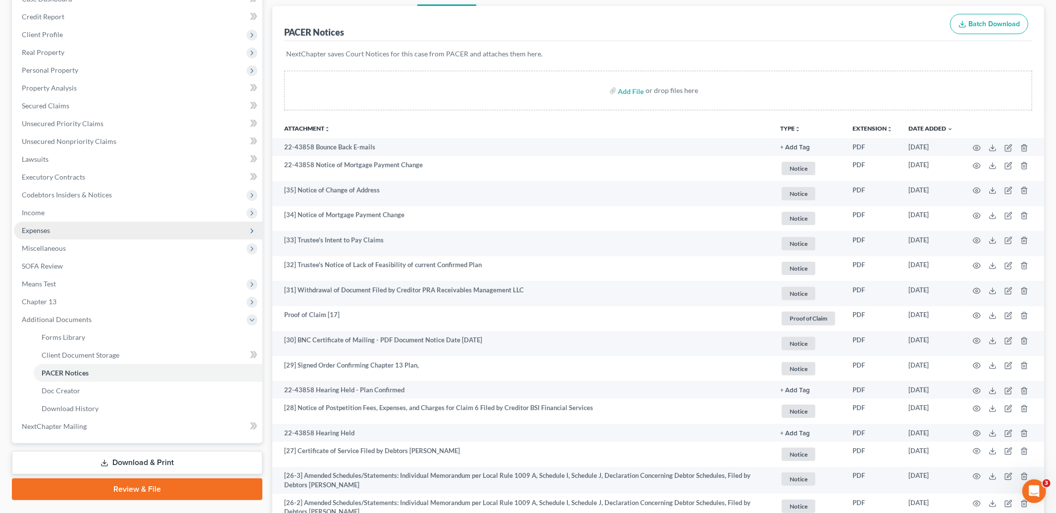
click at [54, 232] on span "Expenses" at bounding box center [138, 231] width 248 height 18
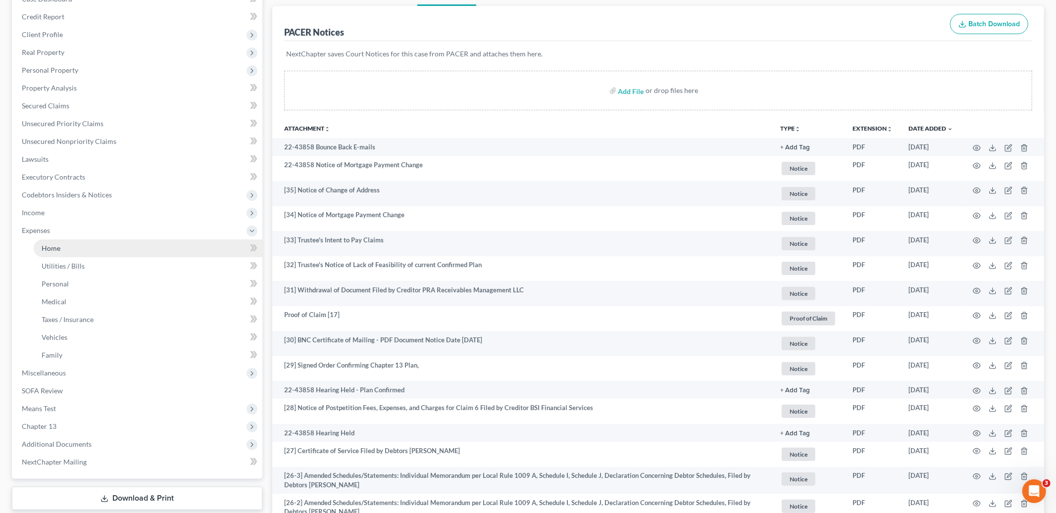
click at [172, 241] on link "Home" at bounding box center [148, 249] width 229 height 18
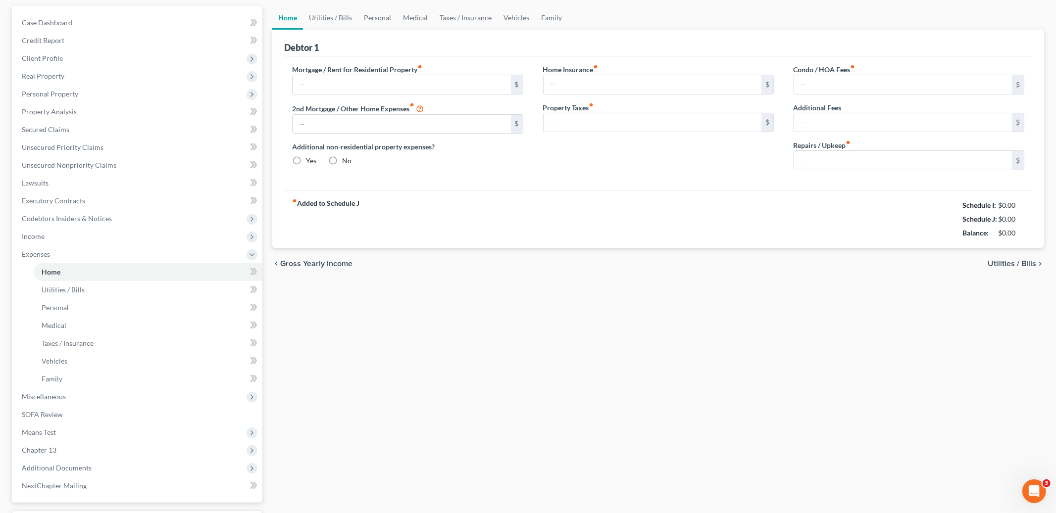
type input "2,030.21"
type input "0.00"
radio input "true"
type input "0.00"
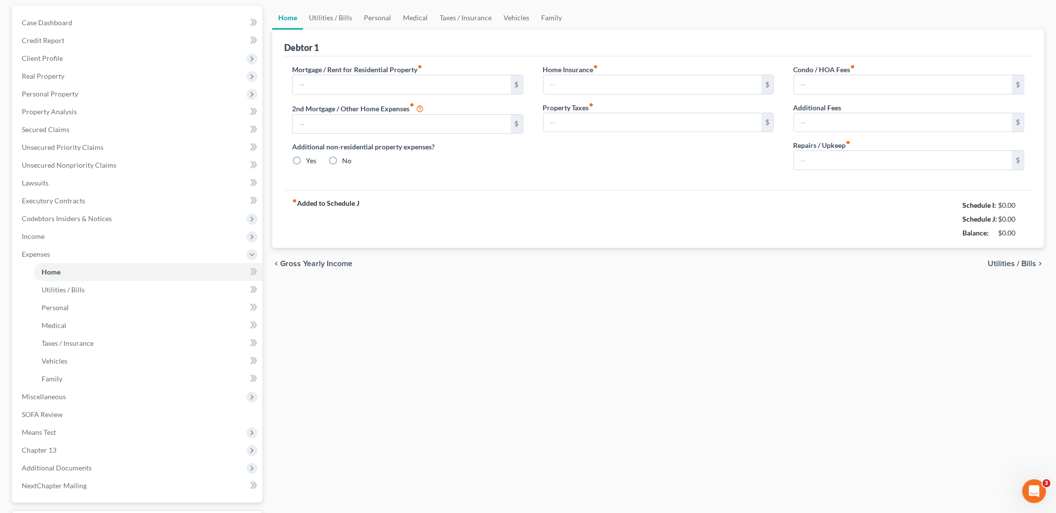
type input "0.00"
type input "150.00"
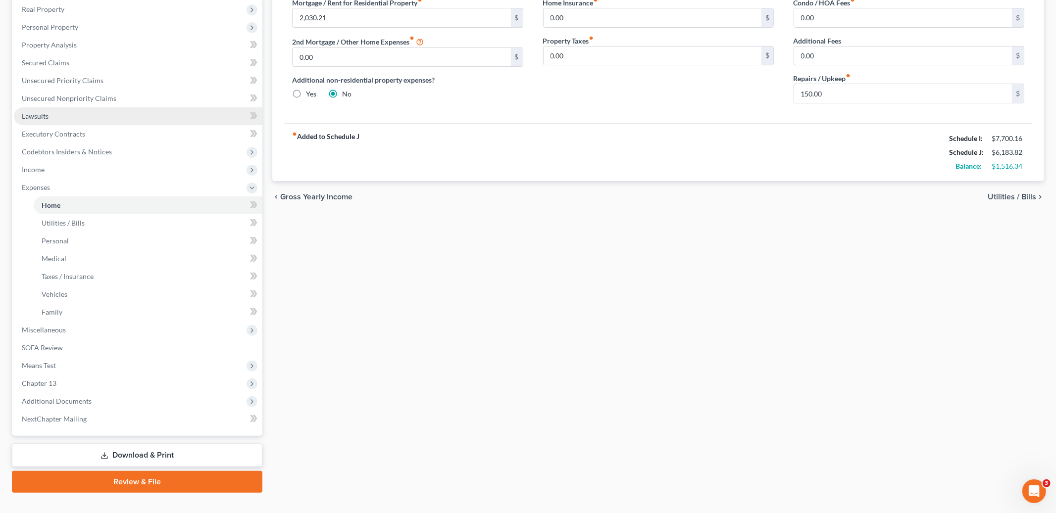
scroll to position [171, 0]
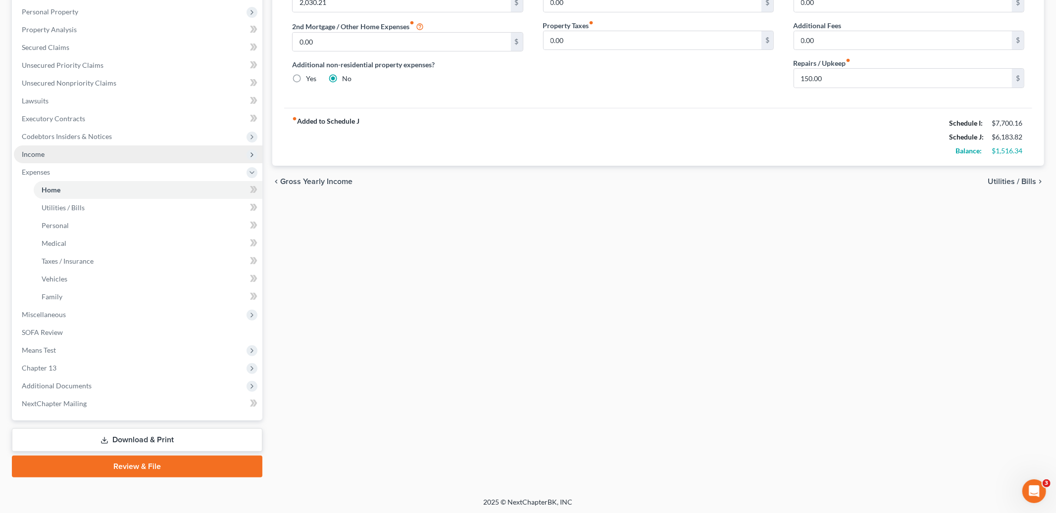
click at [74, 156] on span "Income" at bounding box center [138, 155] width 248 height 18
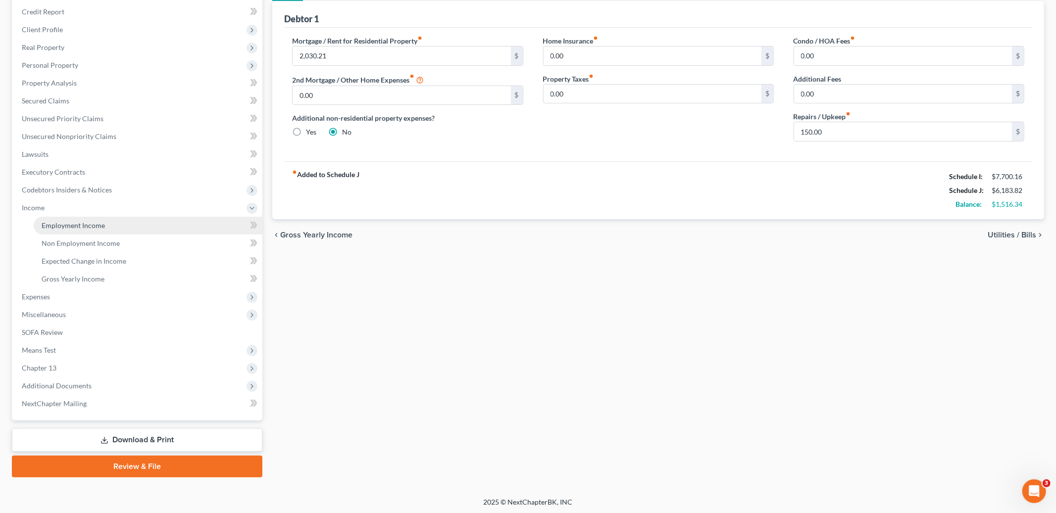
scroll to position [0, 0]
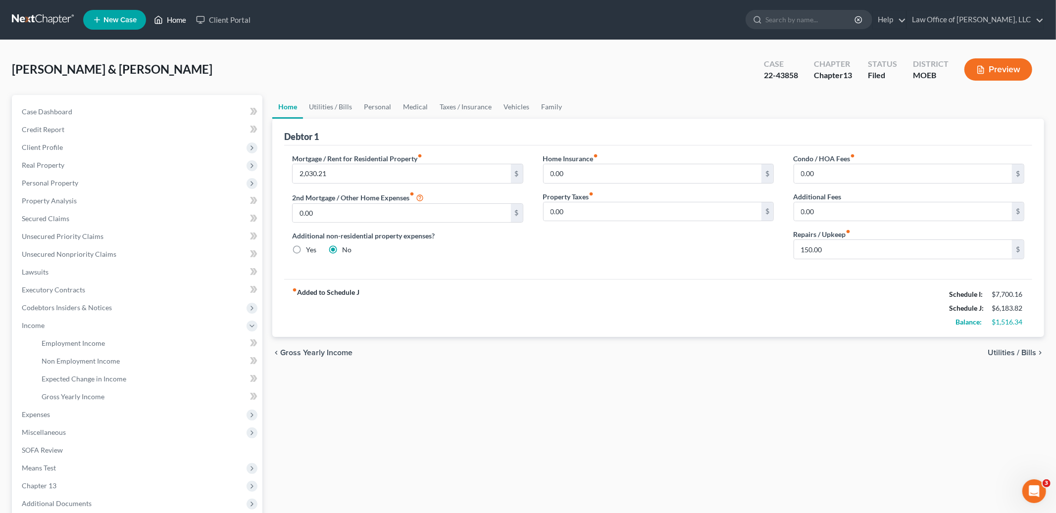
click at [183, 15] on link "Home" at bounding box center [170, 20] width 42 height 18
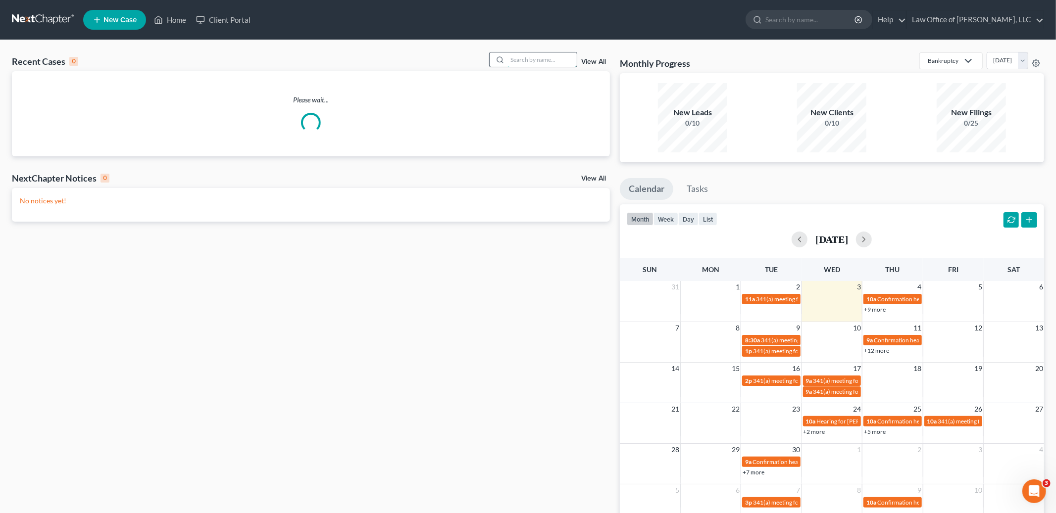
click at [532, 57] on input "search" at bounding box center [541, 59] width 69 height 14
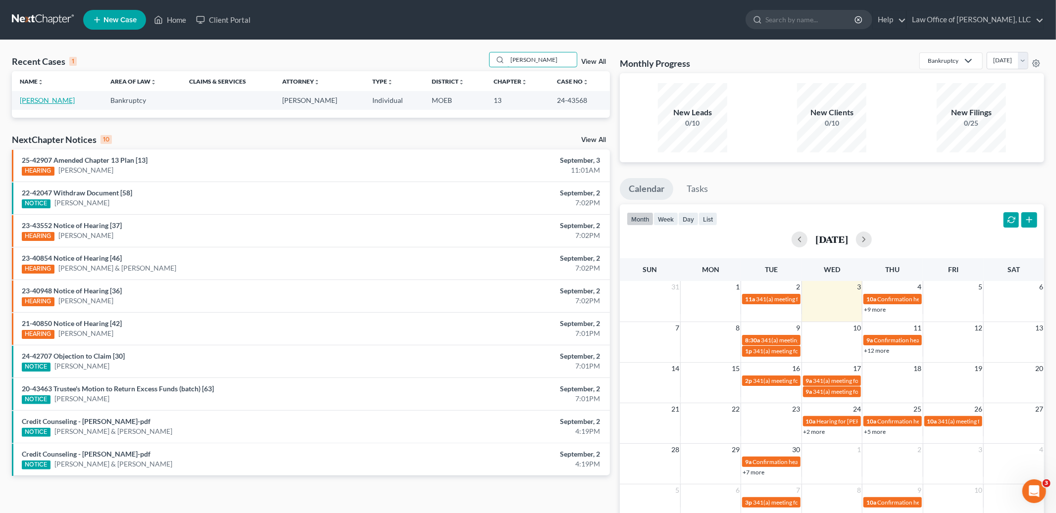
type input "[PERSON_NAME]"
click at [56, 99] on link "[PERSON_NAME]" at bounding box center [47, 100] width 55 height 8
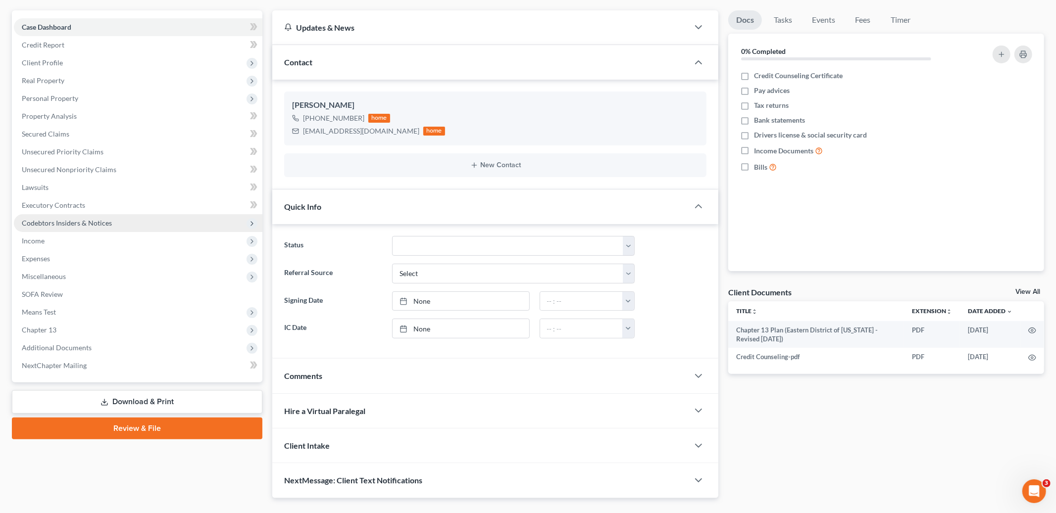
scroll to position [107, 0]
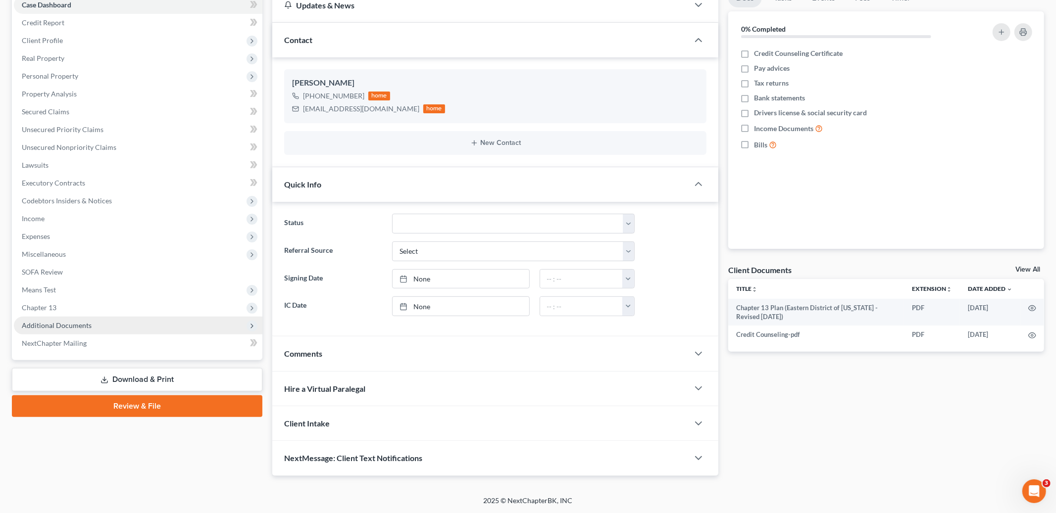
click at [53, 321] on span "Additional Documents" at bounding box center [57, 325] width 70 height 8
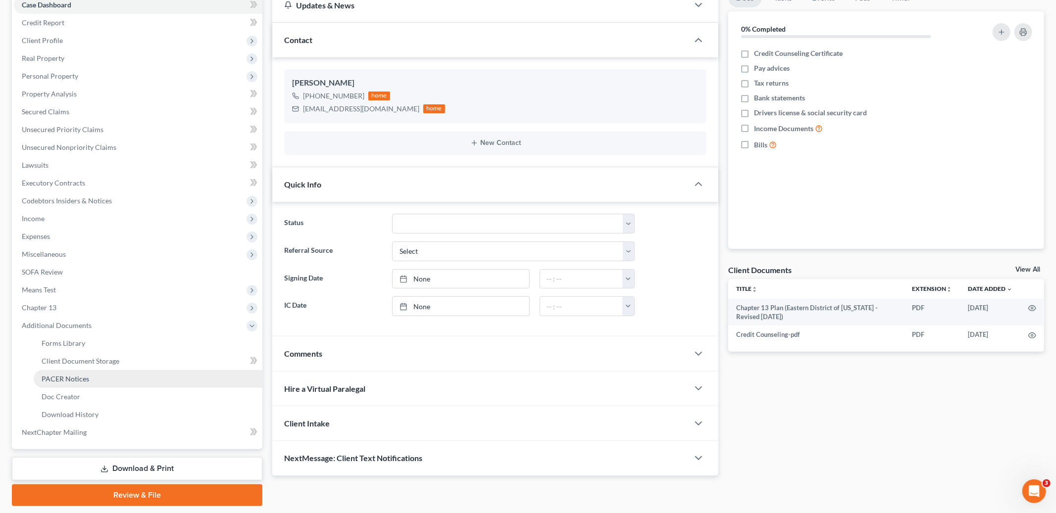
click at [63, 380] on span "PACER Notices" at bounding box center [66, 379] width 48 height 8
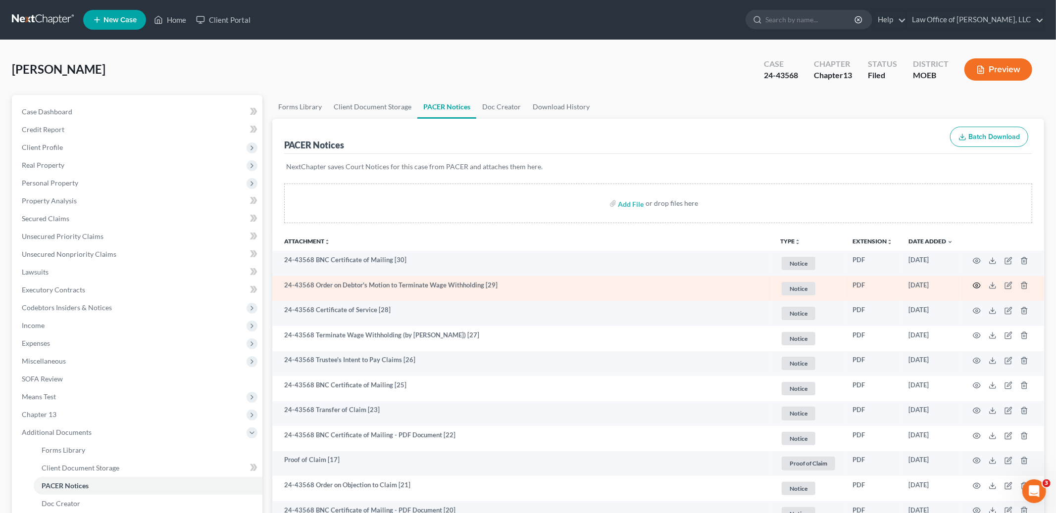
click at [977, 287] on circle "button" at bounding box center [977, 286] width 2 height 2
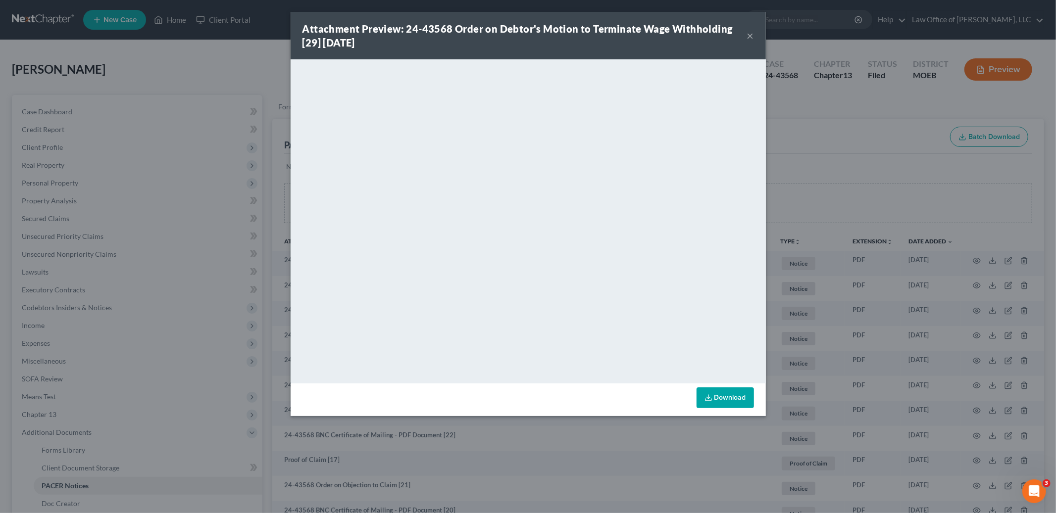
click at [752, 36] on button "×" at bounding box center [750, 36] width 7 height 12
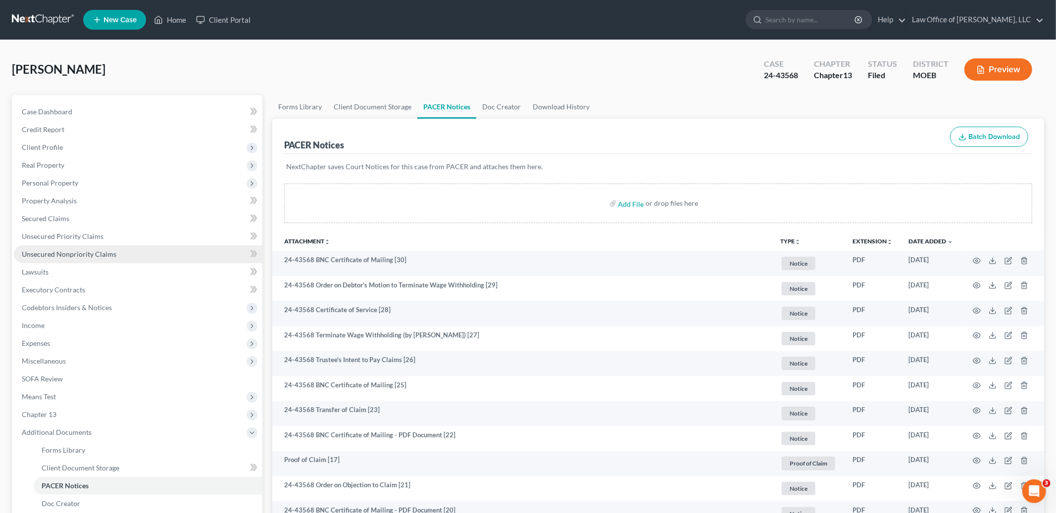
click at [95, 254] on span "Unsecured Nonpriority Claims" at bounding box center [69, 254] width 95 height 8
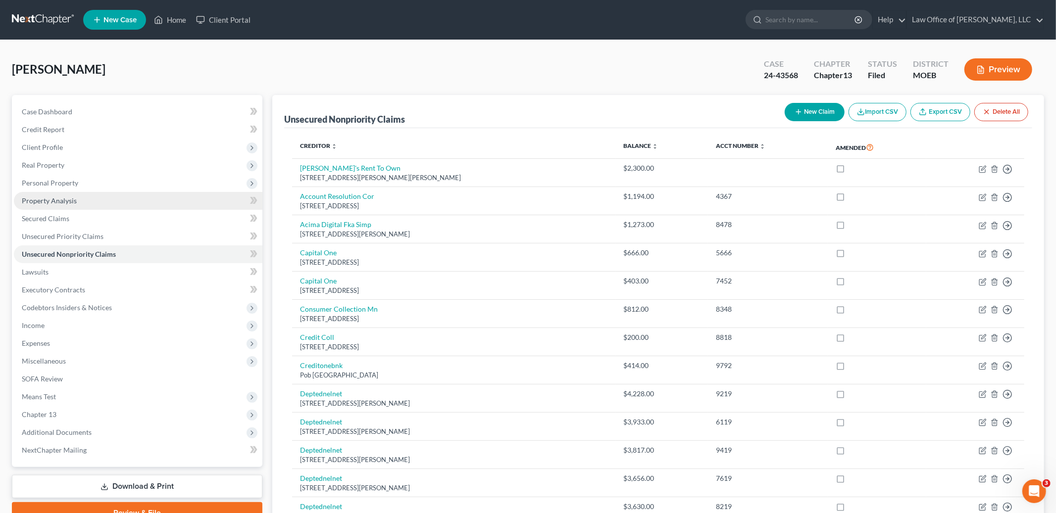
click at [87, 203] on link "Property Analysis" at bounding box center [138, 201] width 248 height 18
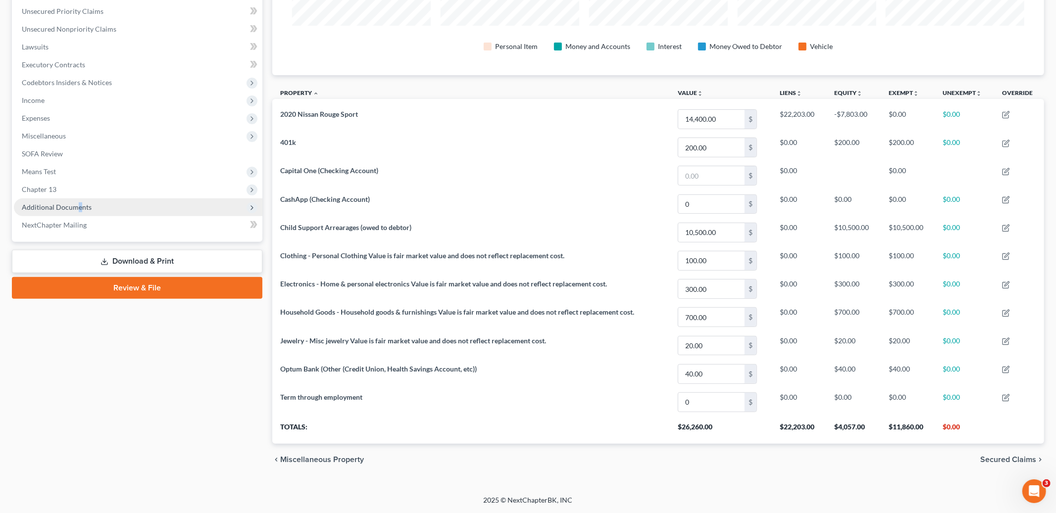
click at [79, 208] on span "Additional Documents" at bounding box center [57, 207] width 70 height 8
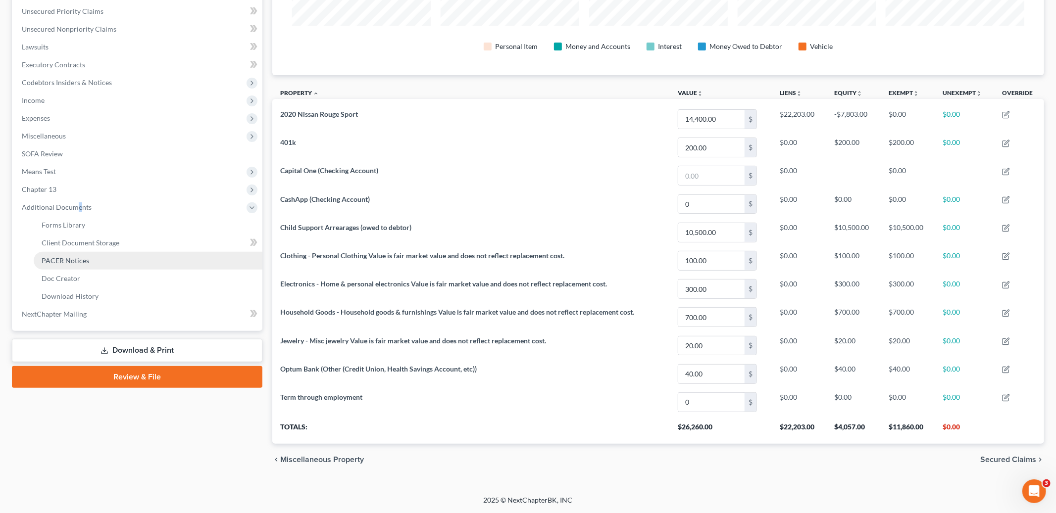
click at [95, 262] on link "PACER Notices" at bounding box center [148, 261] width 229 height 18
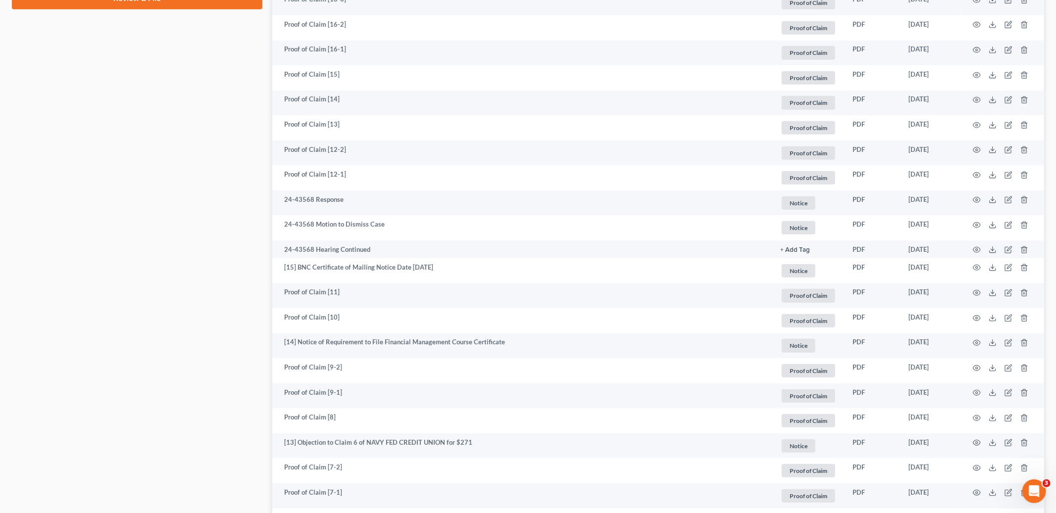
scroll to position [603, 0]
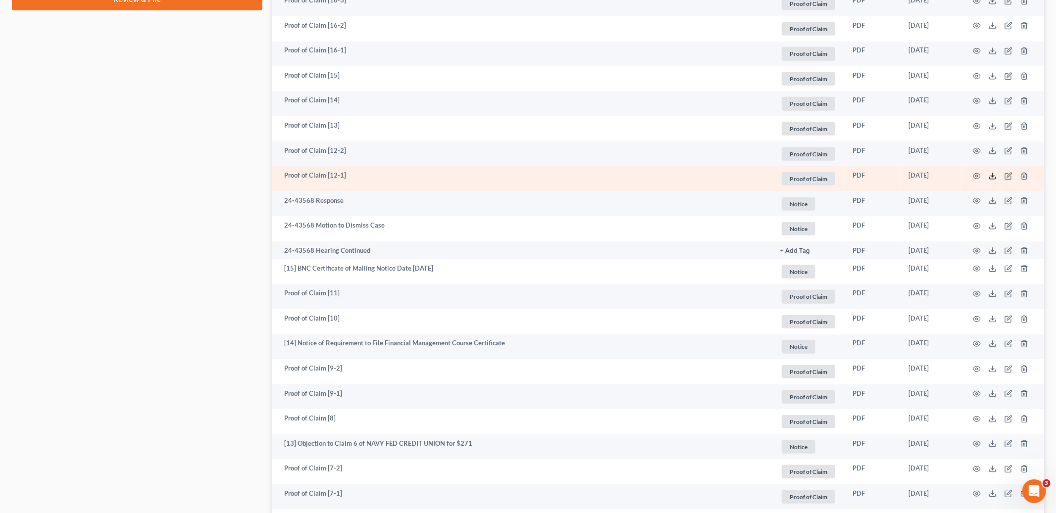
click at [992, 177] on icon at bounding box center [993, 176] width 8 height 8
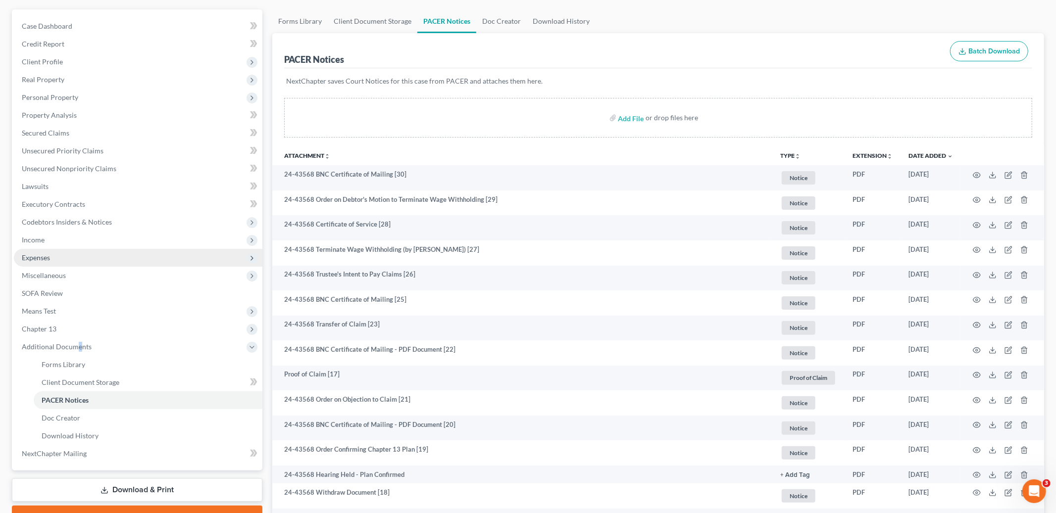
scroll to position [90, 0]
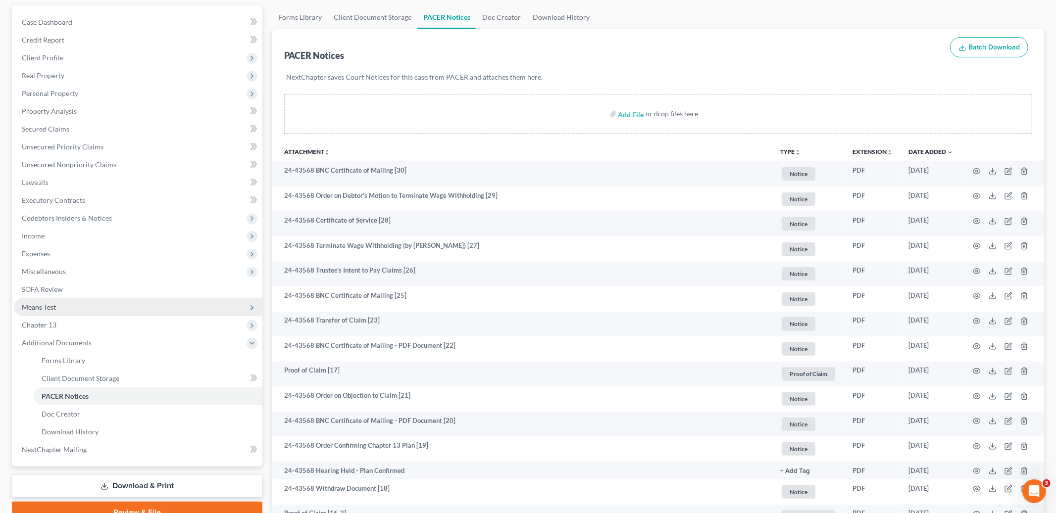
click at [54, 306] on span "Means Test" at bounding box center [39, 307] width 34 height 8
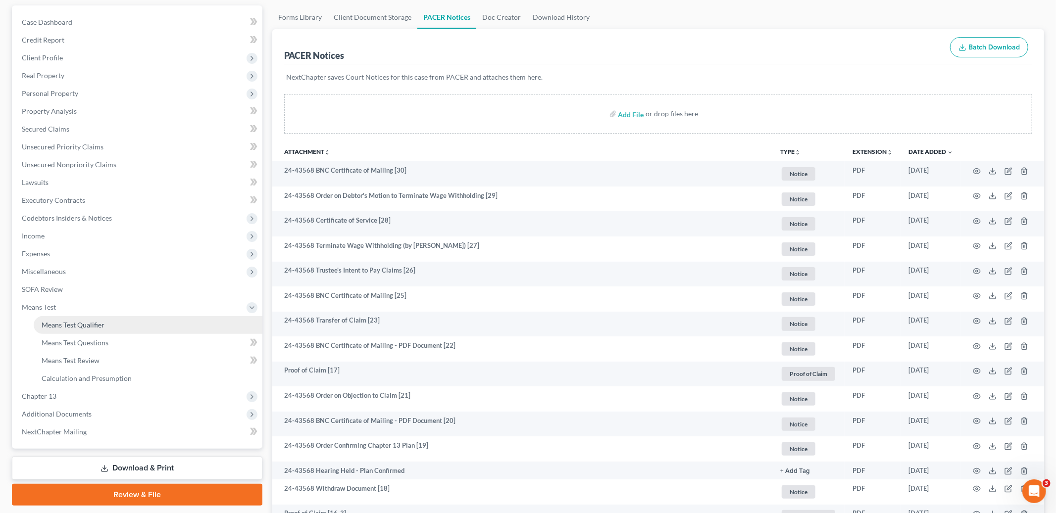
click at [61, 319] on link "Means Test Qualifier" at bounding box center [148, 325] width 229 height 18
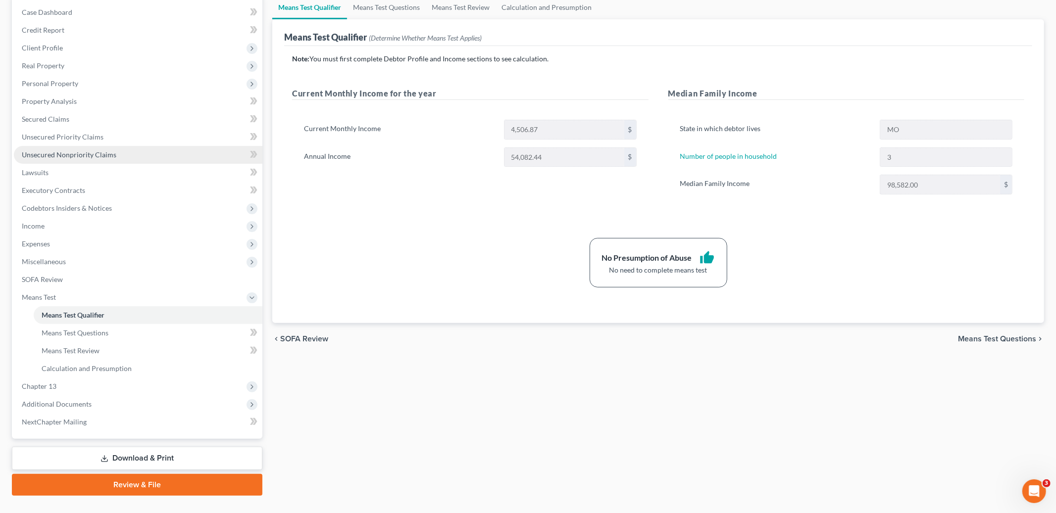
scroll to position [118, 0]
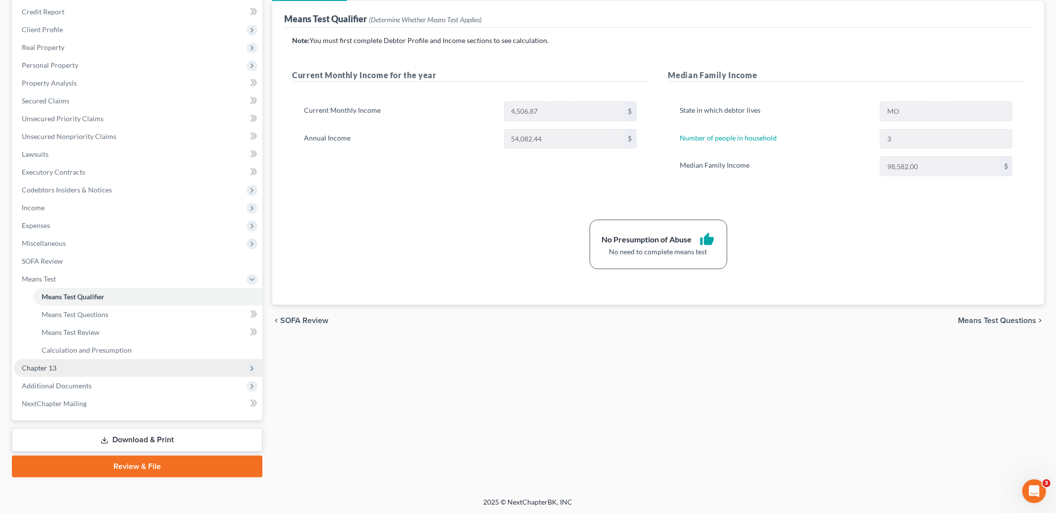
click at [67, 363] on span "Chapter 13" at bounding box center [138, 368] width 248 height 18
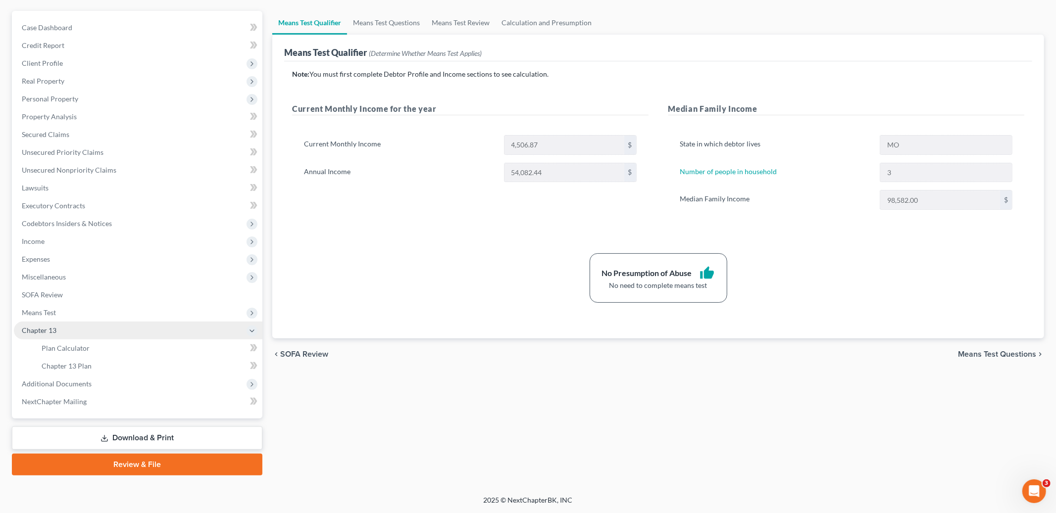
scroll to position [82, 0]
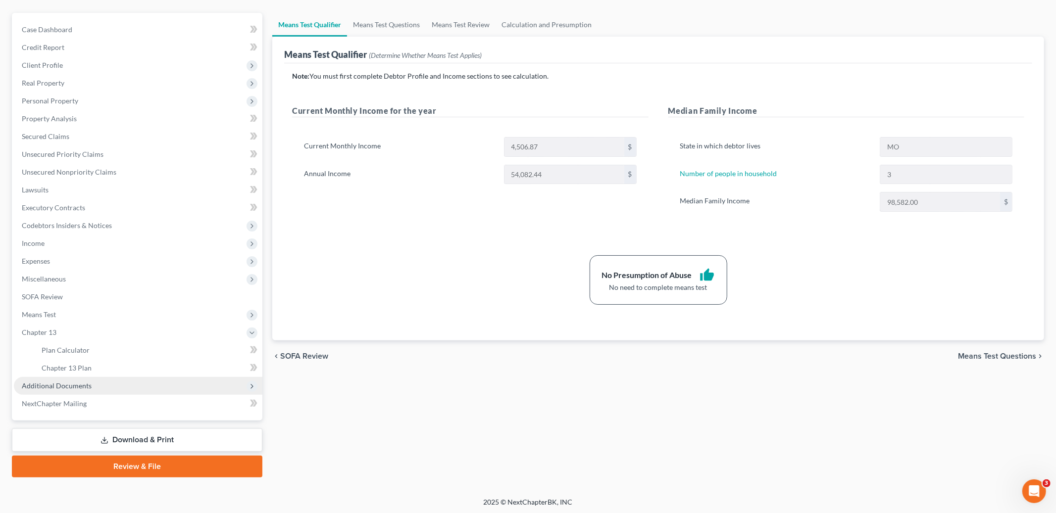
click at [75, 389] on span "Additional Documents" at bounding box center [138, 386] width 248 height 18
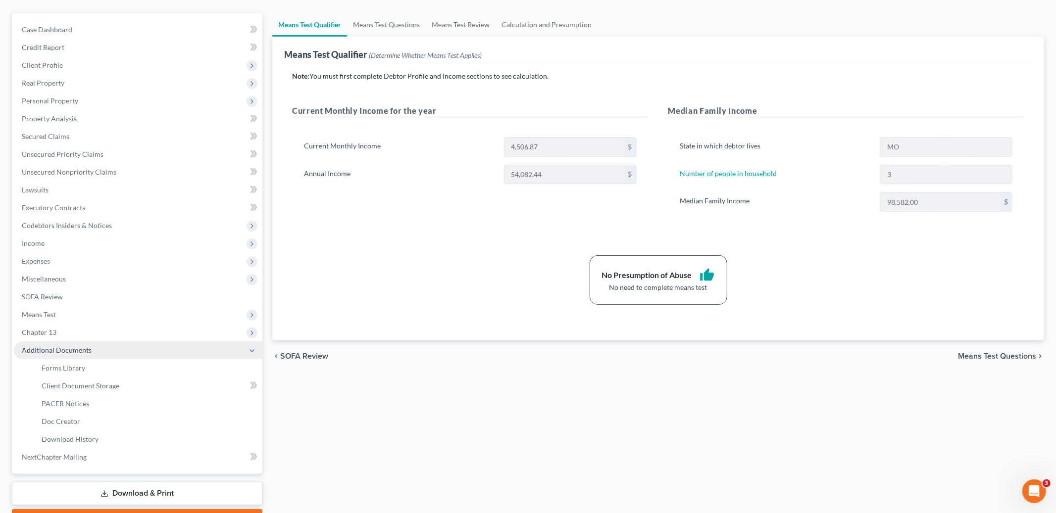
scroll to position [118, 0]
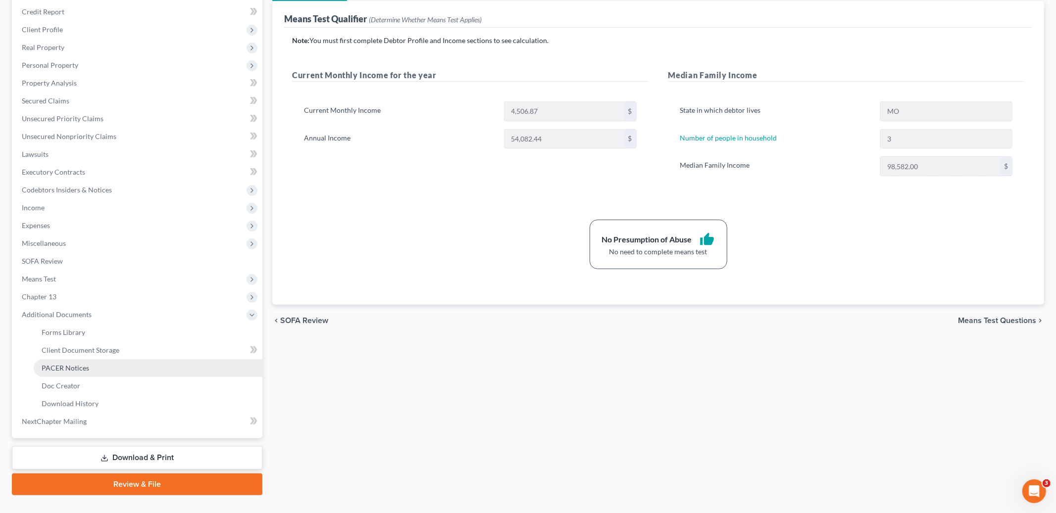
click at [85, 371] on span "PACER Notices" at bounding box center [66, 368] width 48 height 8
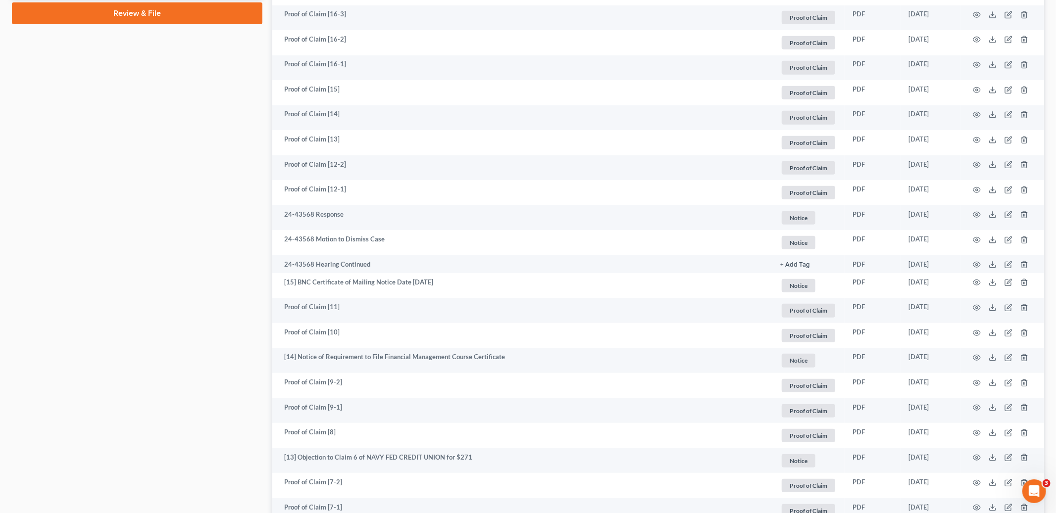
scroll to position [604, 0]
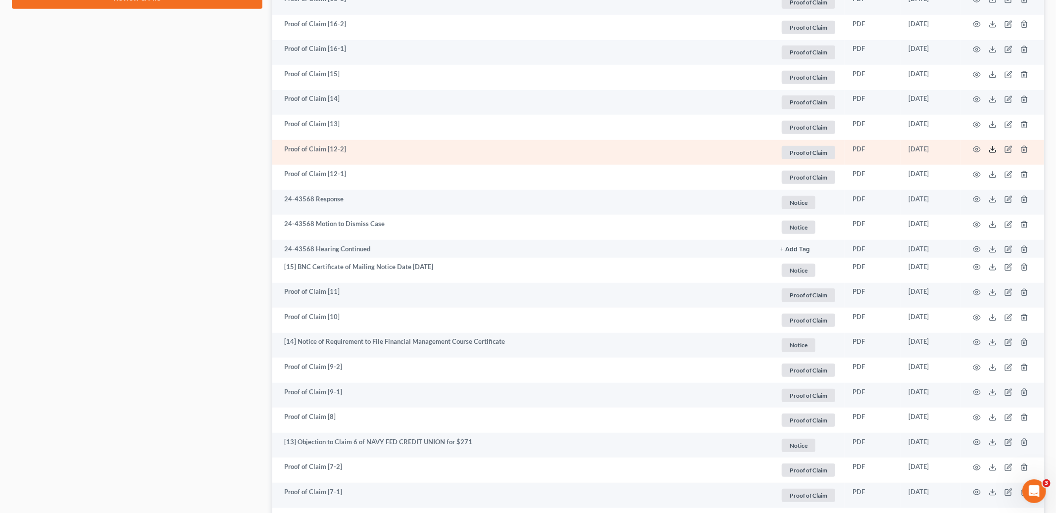
click at [991, 151] on icon at bounding box center [993, 150] width 8 height 8
